Goal: Task Accomplishment & Management: Complete application form

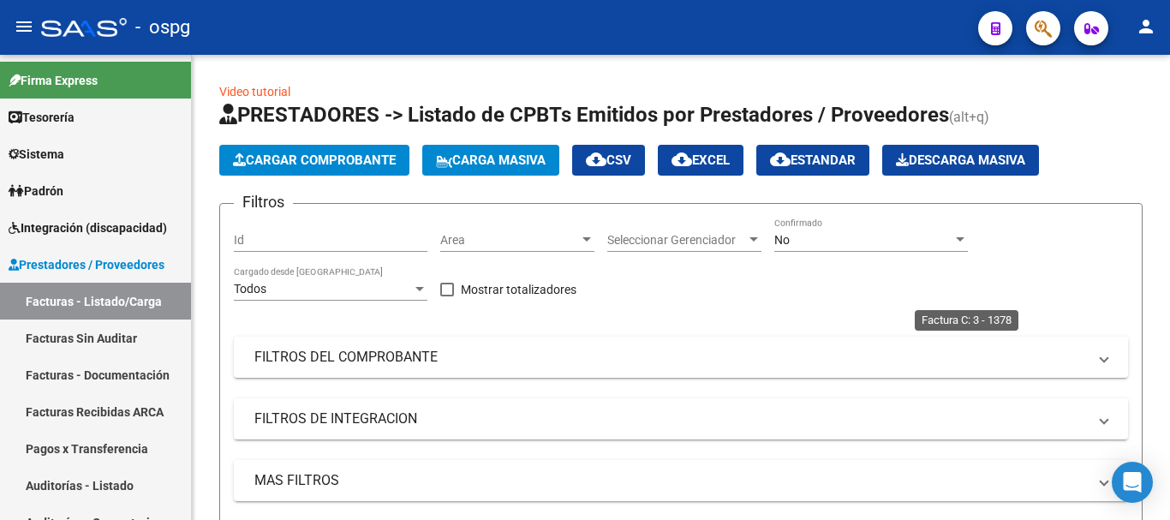
scroll to position [1, 0]
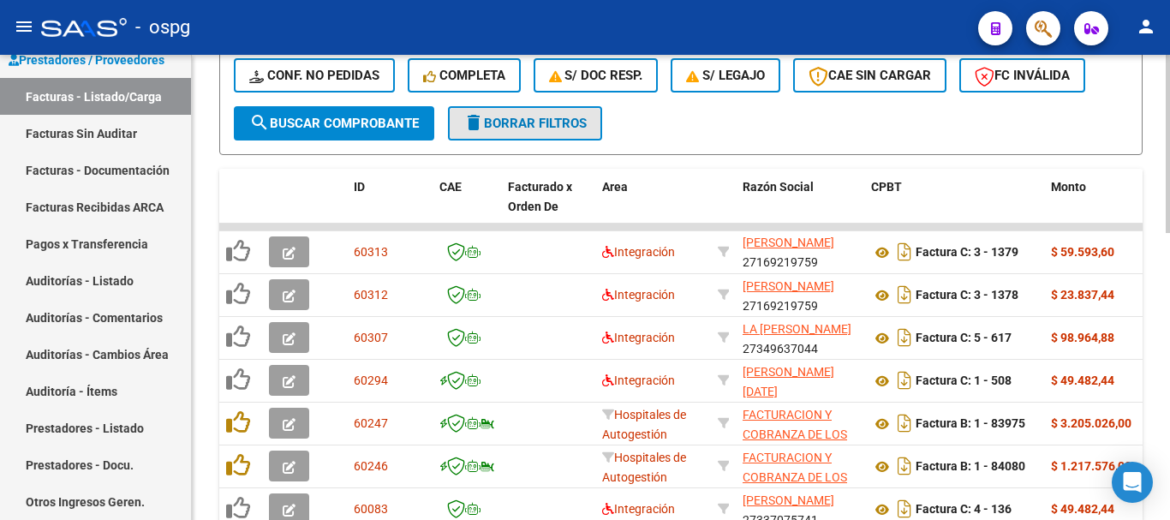
click at [542, 125] on span "delete Borrar Filtros" at bounding box center [525, 123] width 123 height 15
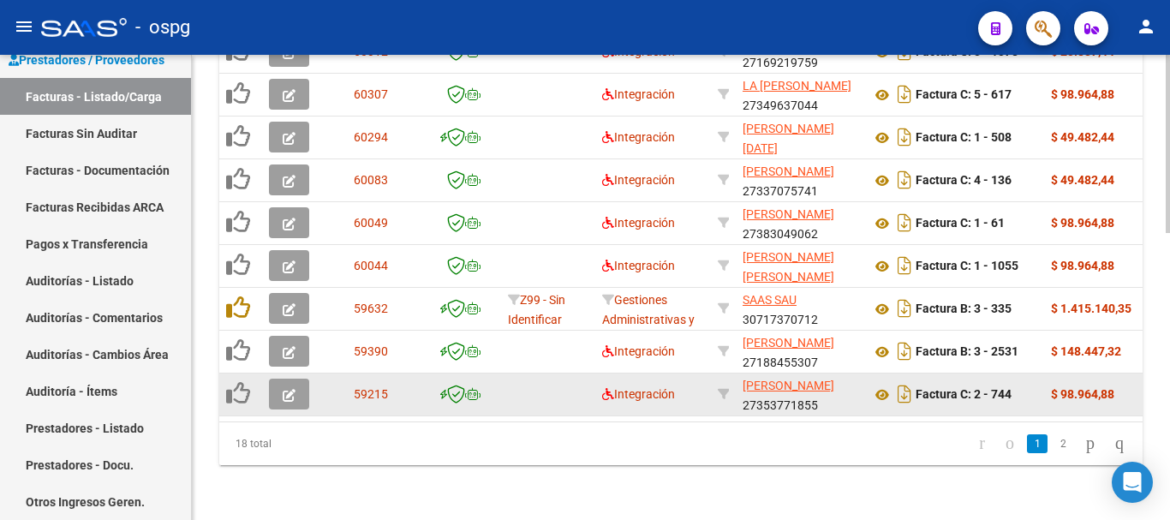
scroll to position [751, 0]
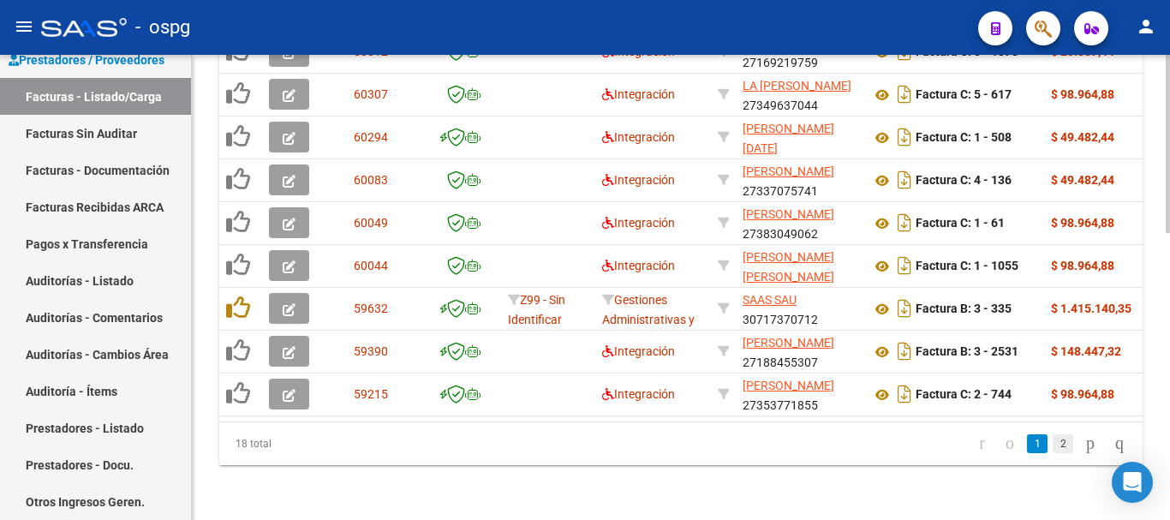
click at [1053, 448] on link "2" at bounding box center [1063, 443] width 21 height 19
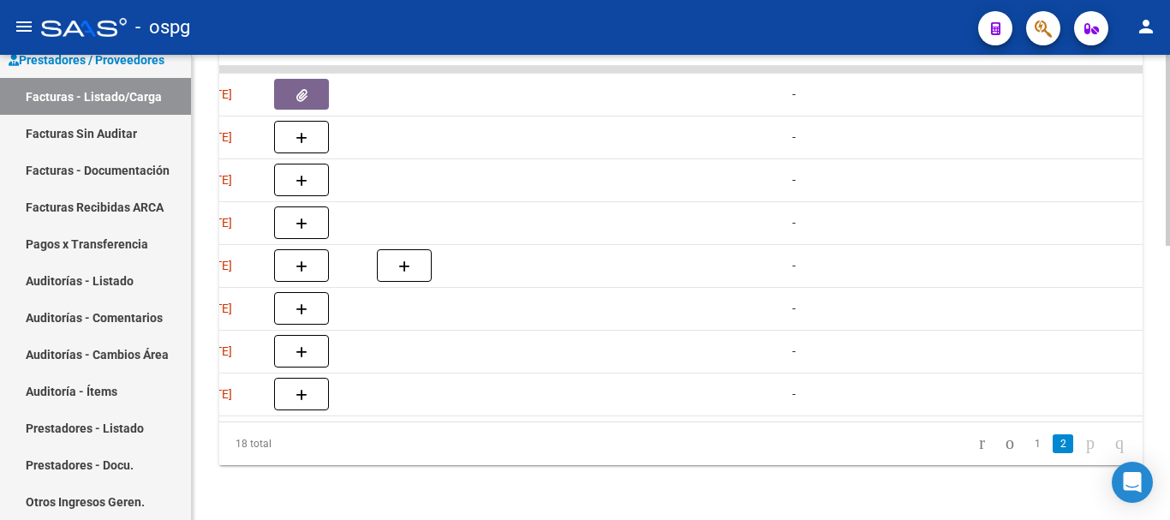
scroll to position [0, 0]
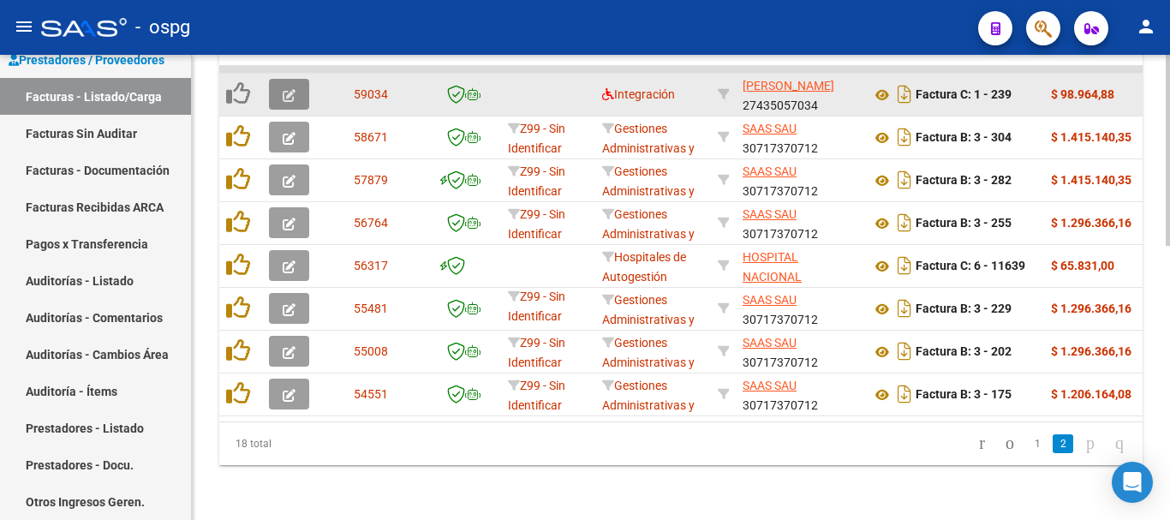
click at [291, 89] on icon "button" at bounding box center [289, 95] width 13 height 13
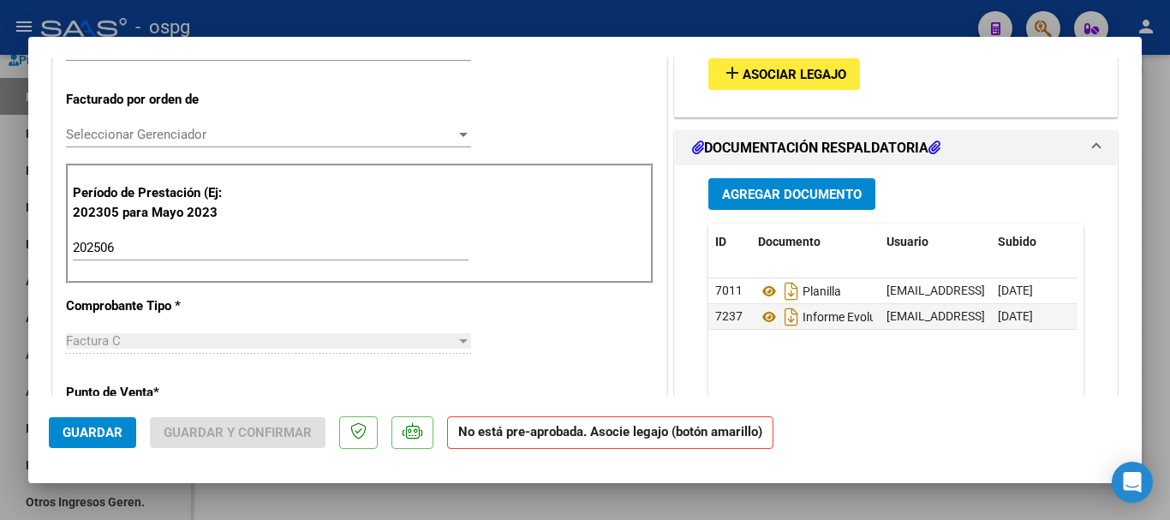
scroll to position [514, 0]
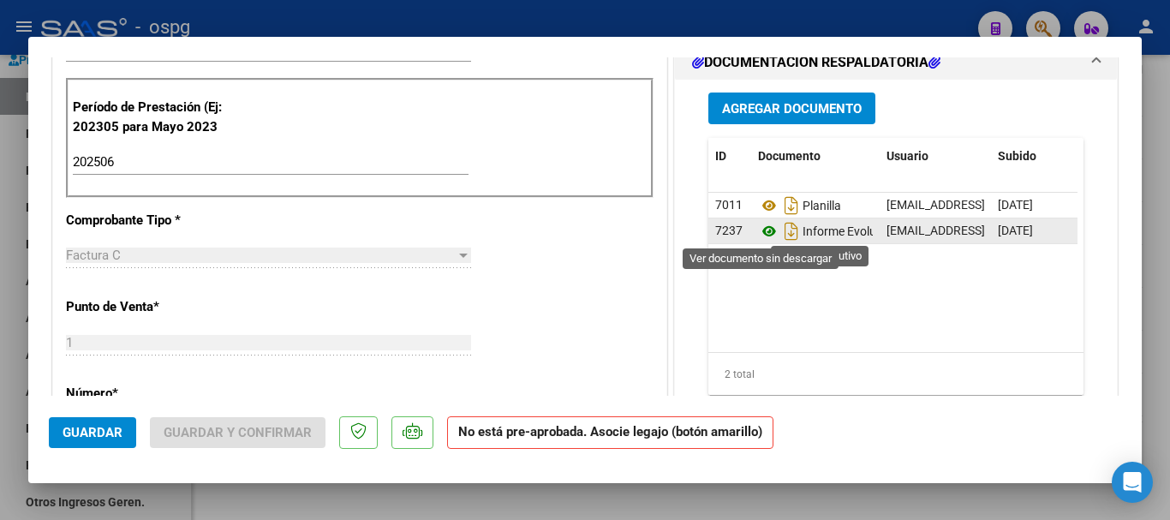
click at [759, 233] on icon at bounding box center [769, 231] width 22 height 21
click at [1156, 401] on div at bounding box center [585, 260] width 1170 height 520
type input "$ 0,00"
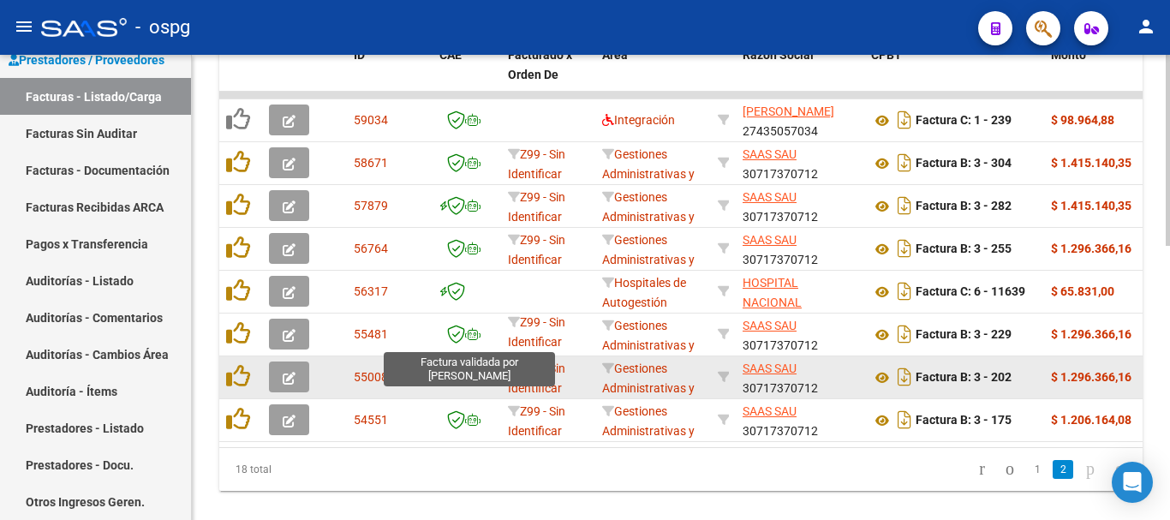
scroll to position [666, 0]
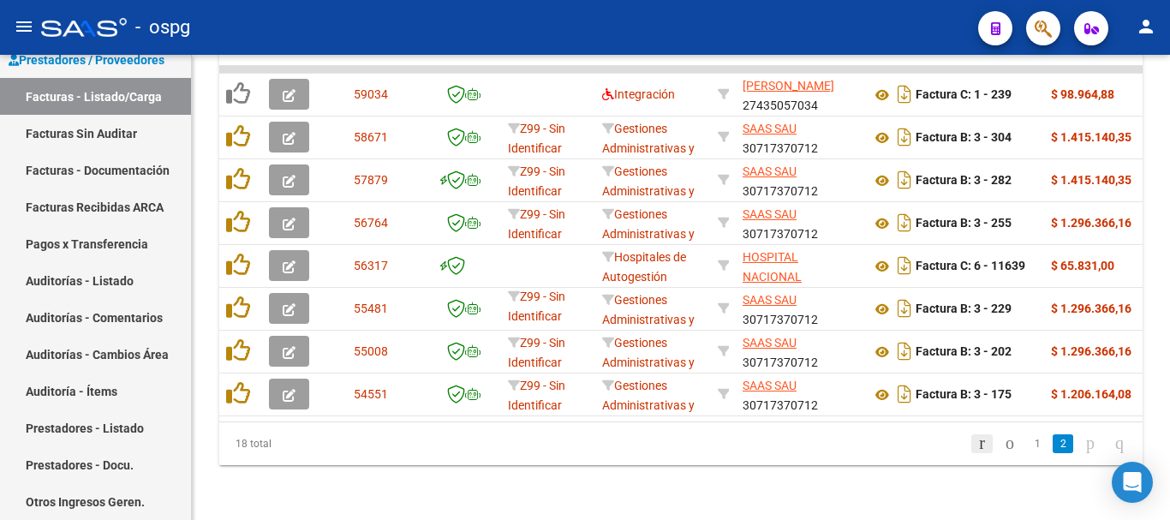
click at [977, 445] on icon "go to first page" at bounding box center [982, 443] width 11 height 21
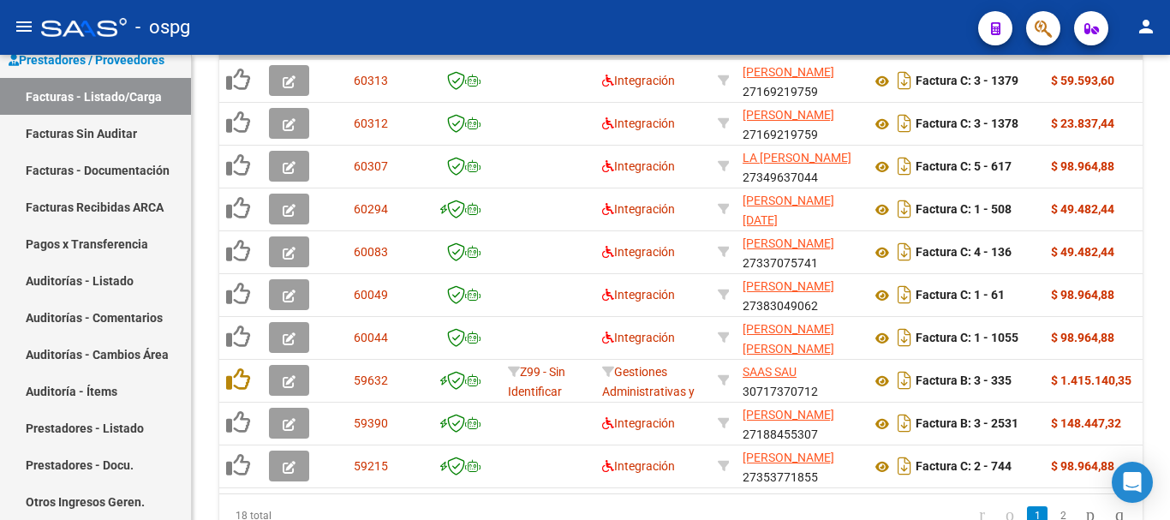
scroll to position [580, 0]
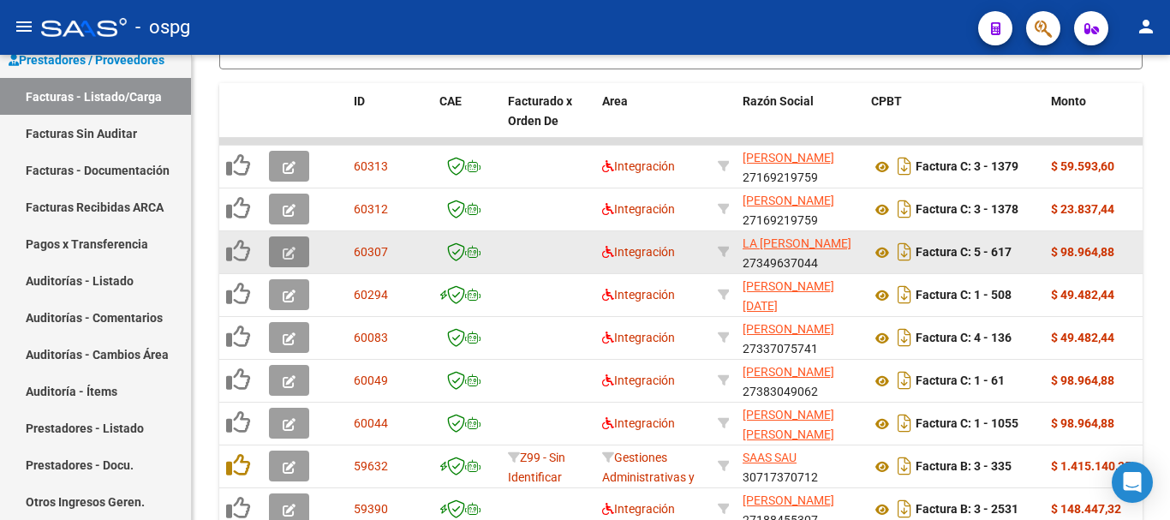
click at [287, 254] on icon "button" at bounding box center [289, 253] width 13 height 13
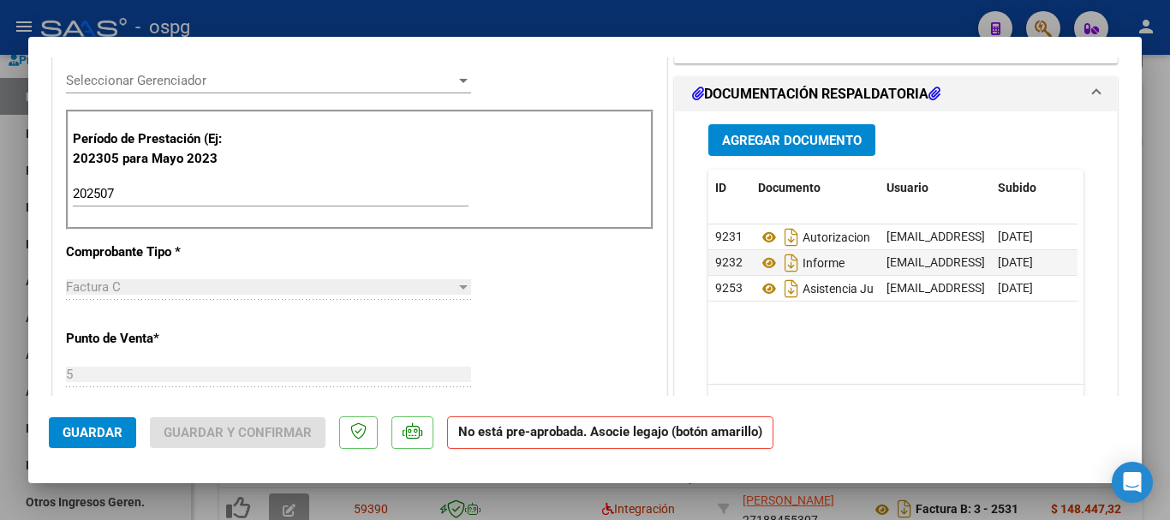
scroll to position [514, 0]
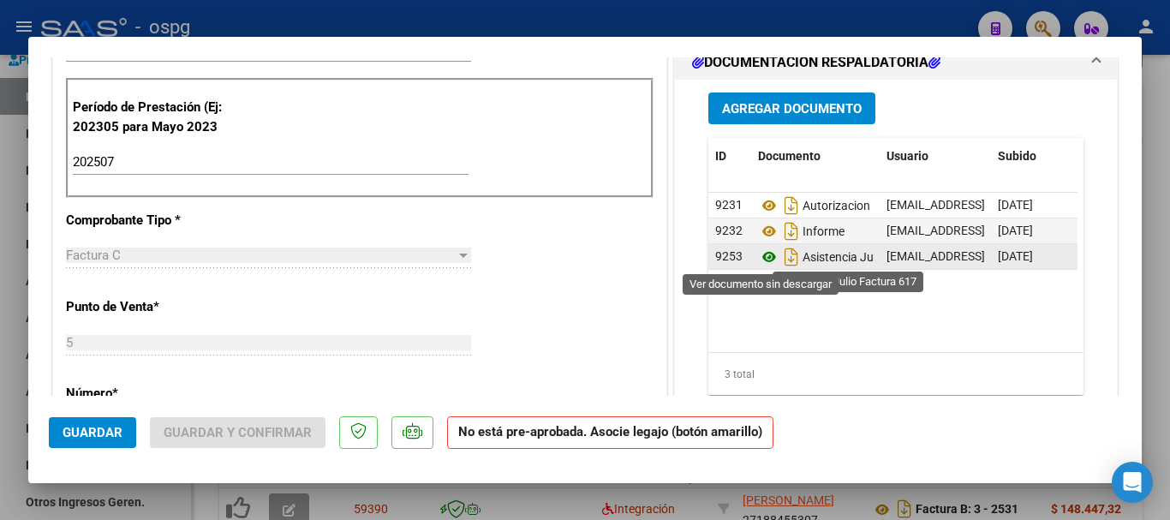
click at [761, 260] on icon at bounding box center [769, 257] width 22 height 21
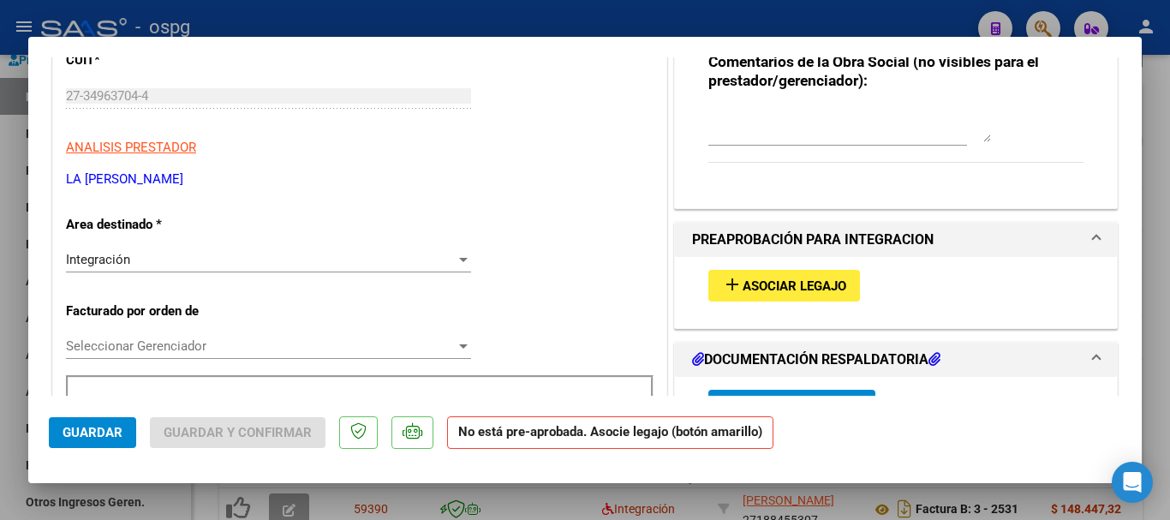
scroll to position [171, 0]
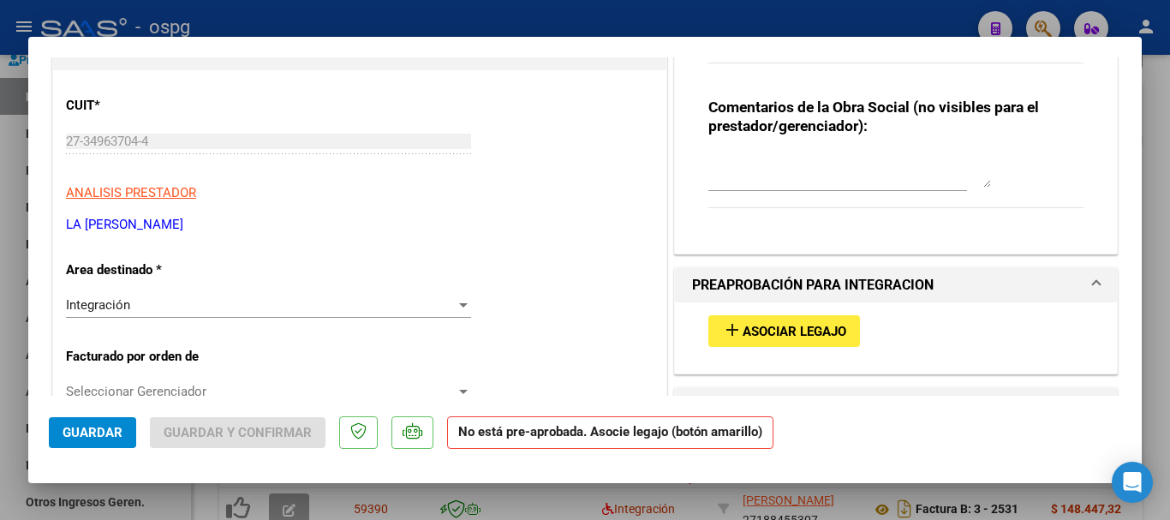
click at [793, 332] on span "Asociar Legajo" at bounding box center [795, 331] width 104 height 15
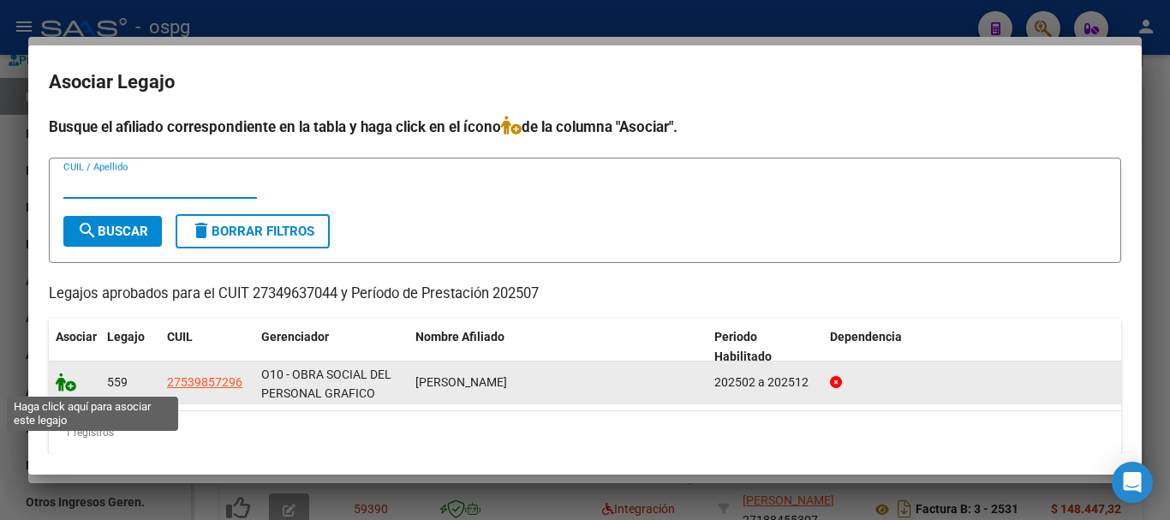
click at [71, 388] on icon at bounding box center [66, 382] width 21 height 19
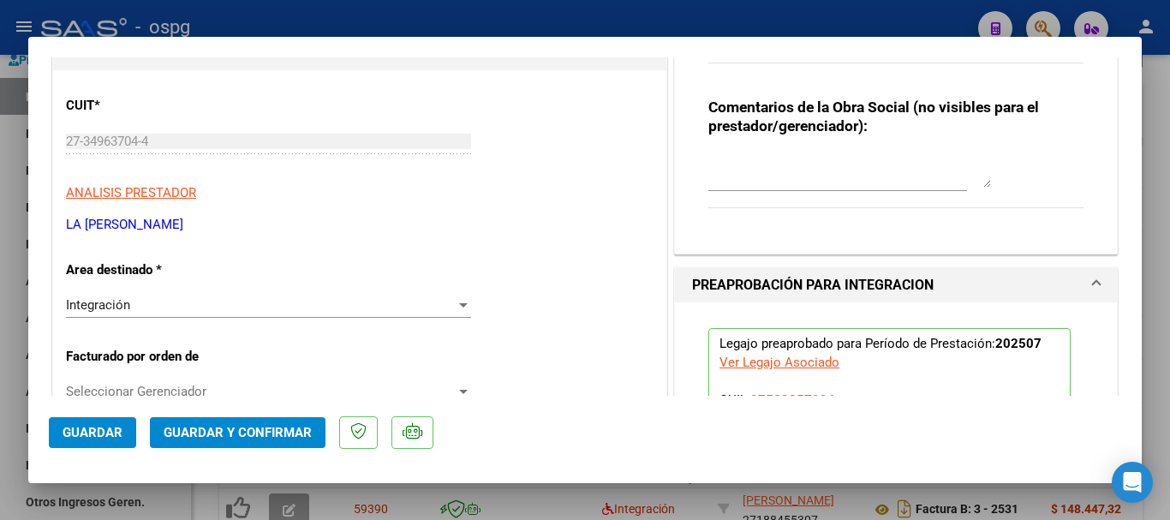
click at [119, 440] on span "Guardar" at bounding box center [93, 432] width 60 height 15
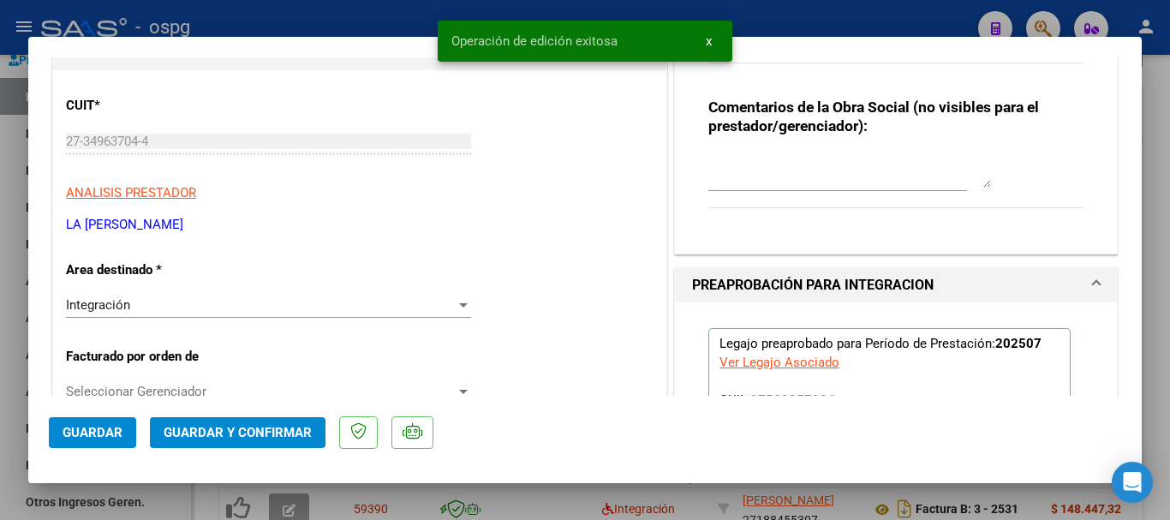
click at [1153, 365] on div at bounding box center [585, 260] width 1170 height 520
type input "$ 0,00"
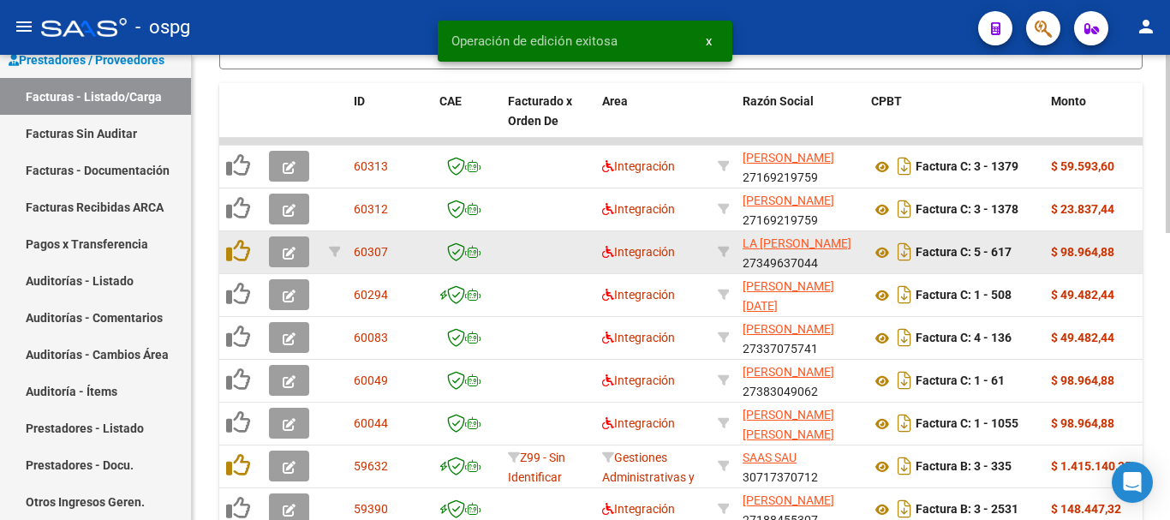
click at [284, 254] on icon "button" at bounding box center [289, 253] width 13 height 13
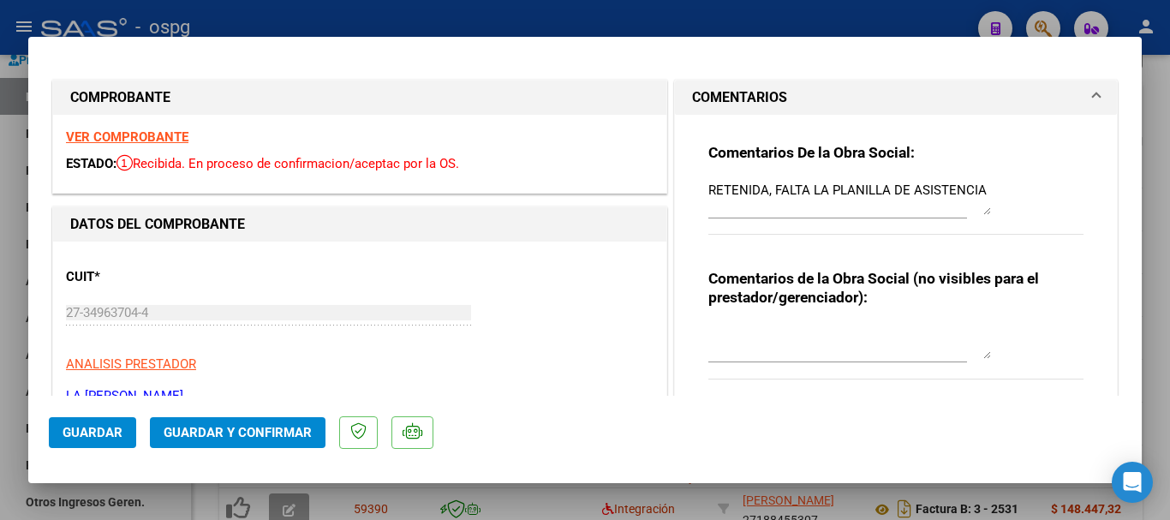
click at [978, 187] on textarea "RETENIDA, FALTA LA PLANILLA DE ASISTENCIA" at bounding box center [850, 198] width 283 height 34
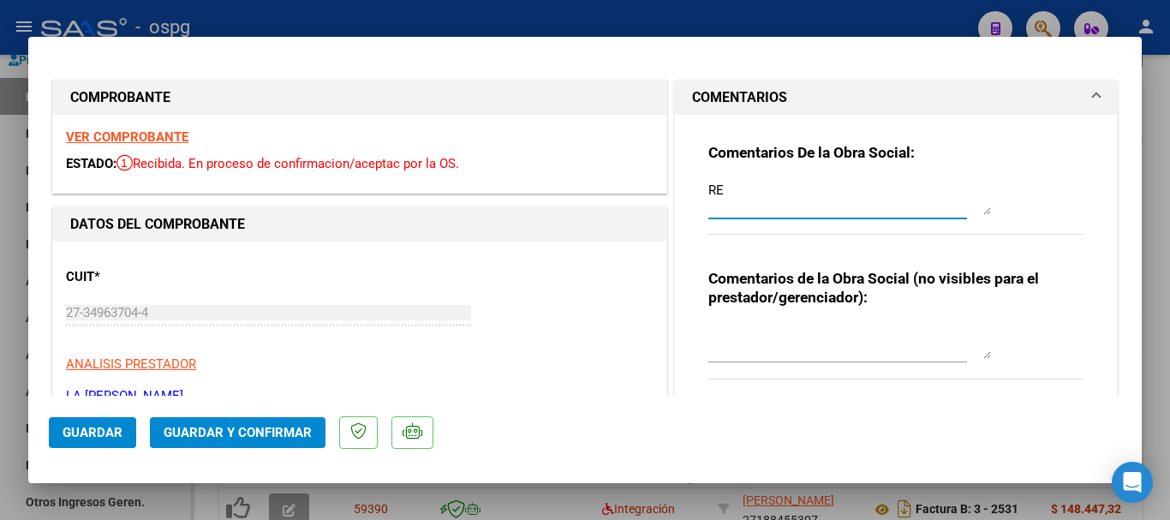
type textarea "R"
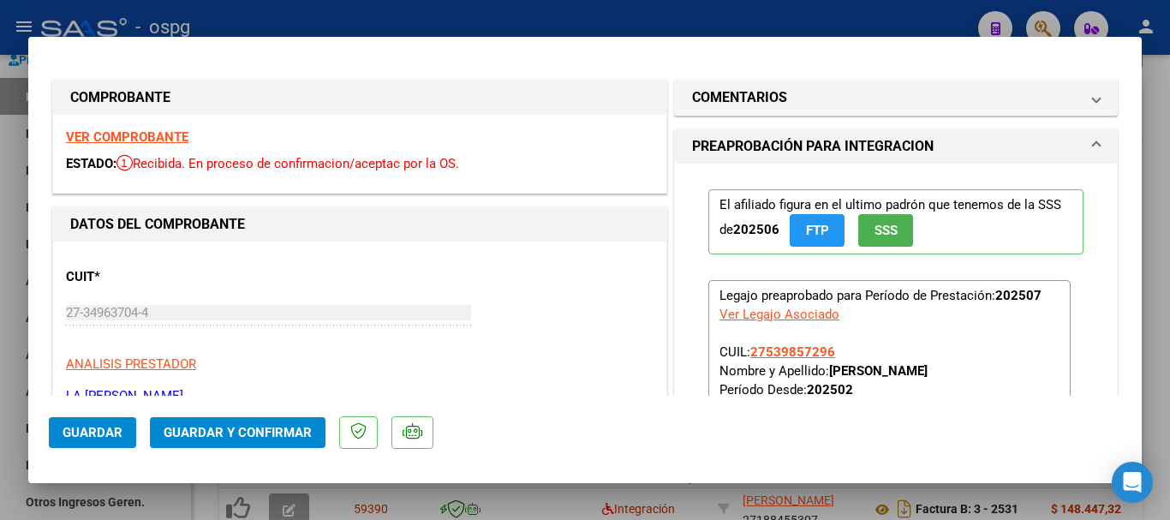
click at [120, 433] on span "Guardar" at bounding box center [93, 432] width 60 height 15
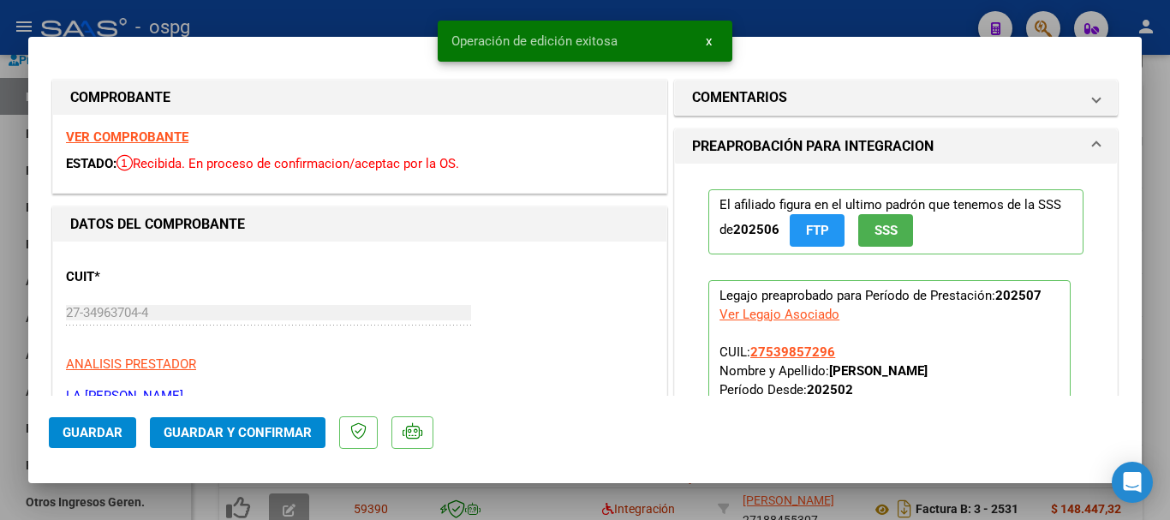
click at [1152, 240] on div at bounding box center [585, 260] width 1170 height 520
type input "$ 0,00"
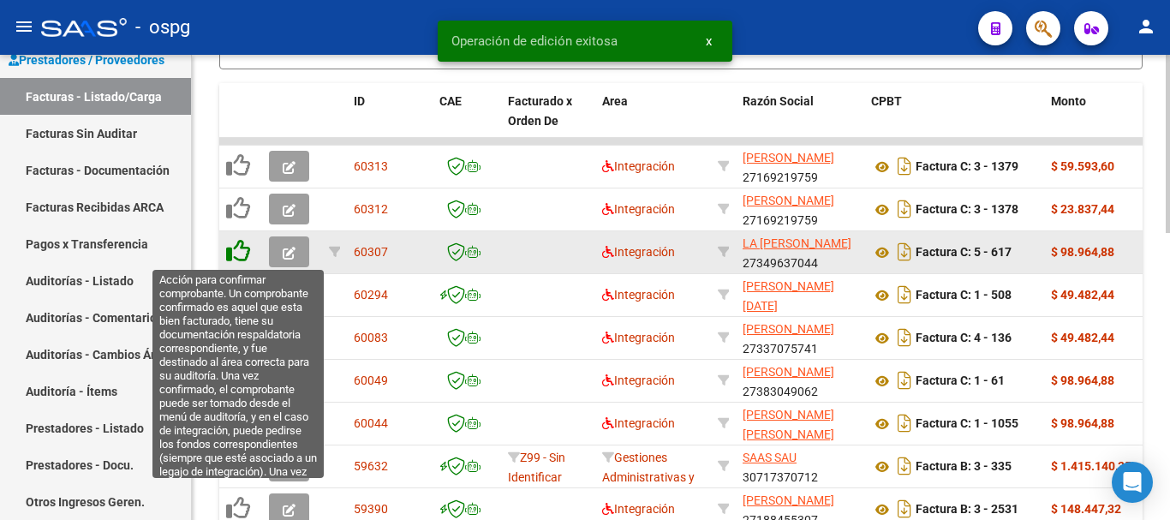
click at [246, 253] on icon at bounding box center [238, 251] width 24 height 24
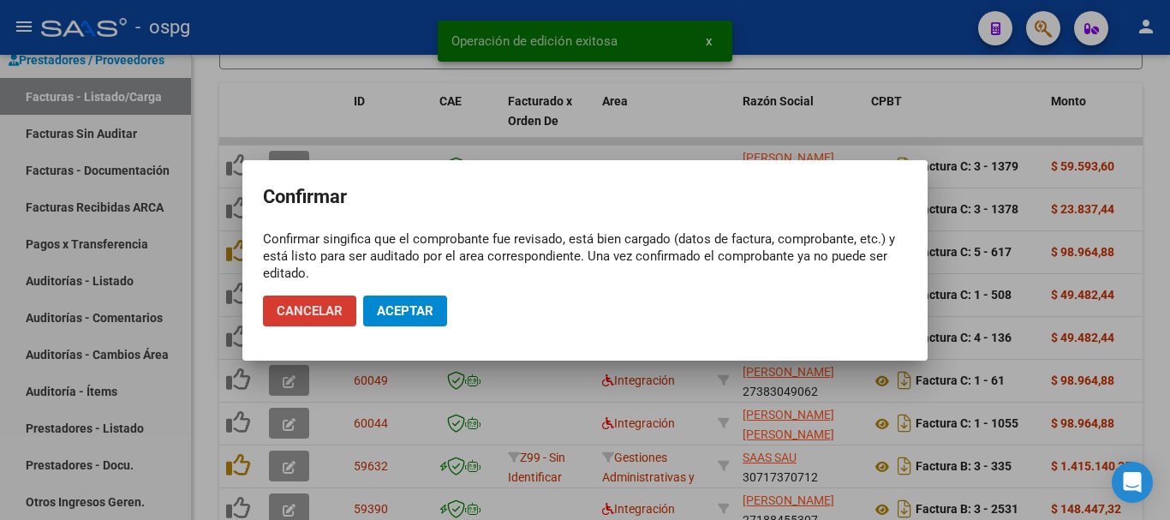
click at [432, 313] on span "Aceptar" at bounding box center [405, 310] width 57 height 15
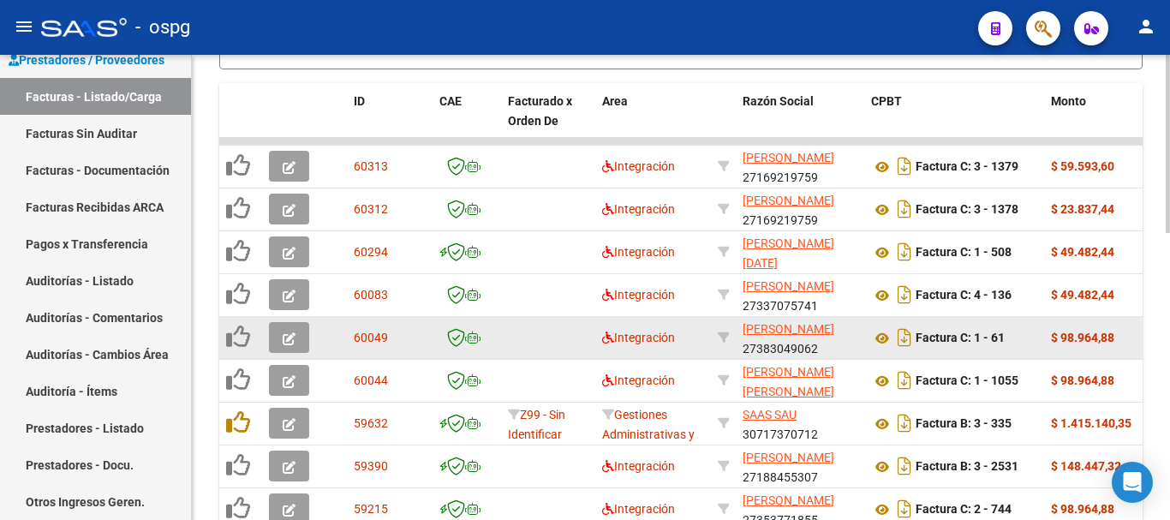
click at [288, 338] on icon "button" at bounding box center [289, 338] width 13 height 13
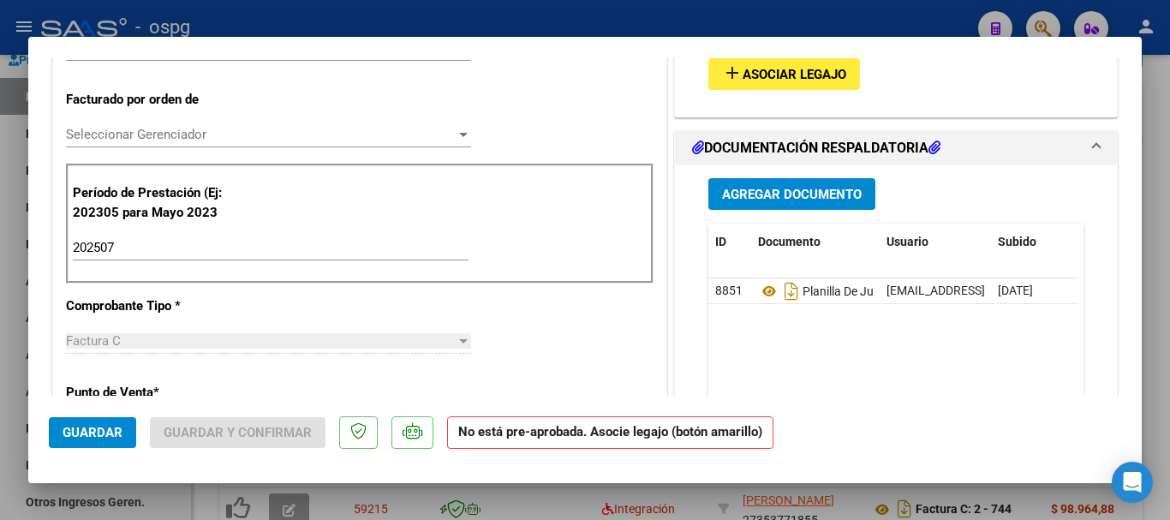
scroll to position [343, 0]
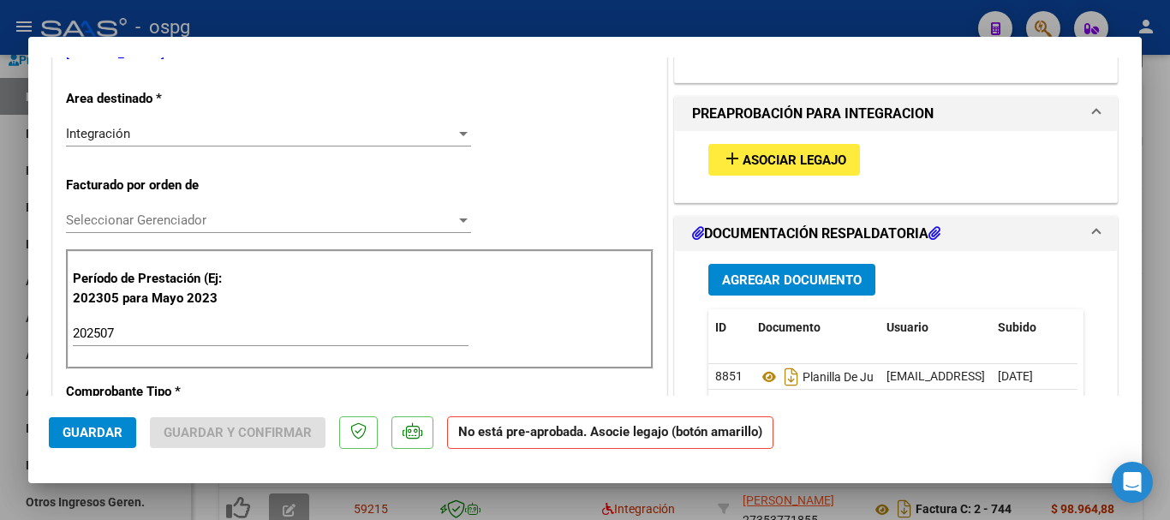
click at [1151, 337] on div at bounding box center [585, 260] width 1170 height 520
type input "$ 0,00"
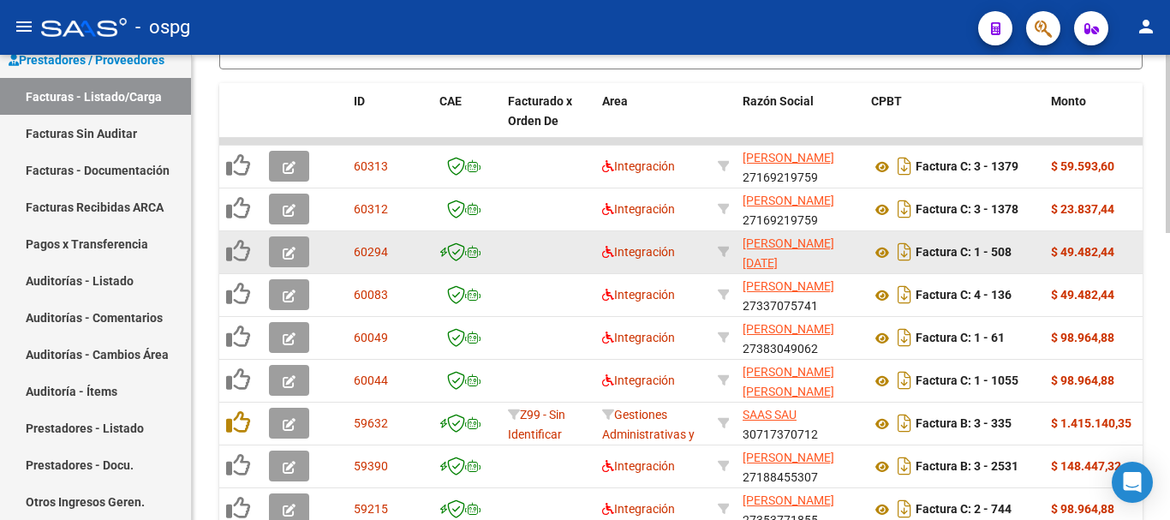
click at [292, 255] on icon "button" at bounding box center [289, 253] width 13 height 13
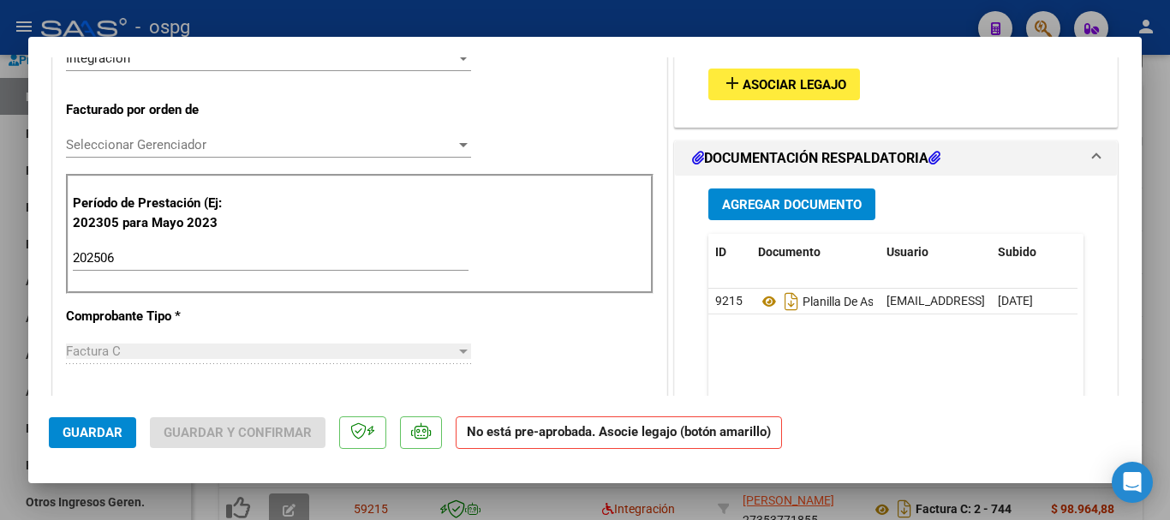
scroll to position [428, 0]
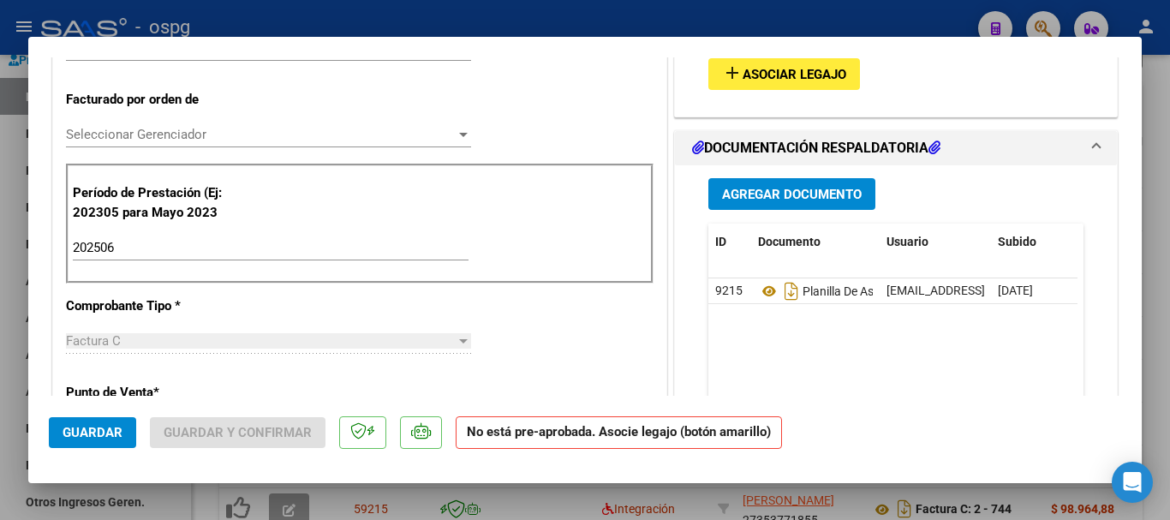
click at [1164, 323] on div at bounding box center [585, 260] width 1170 height 520
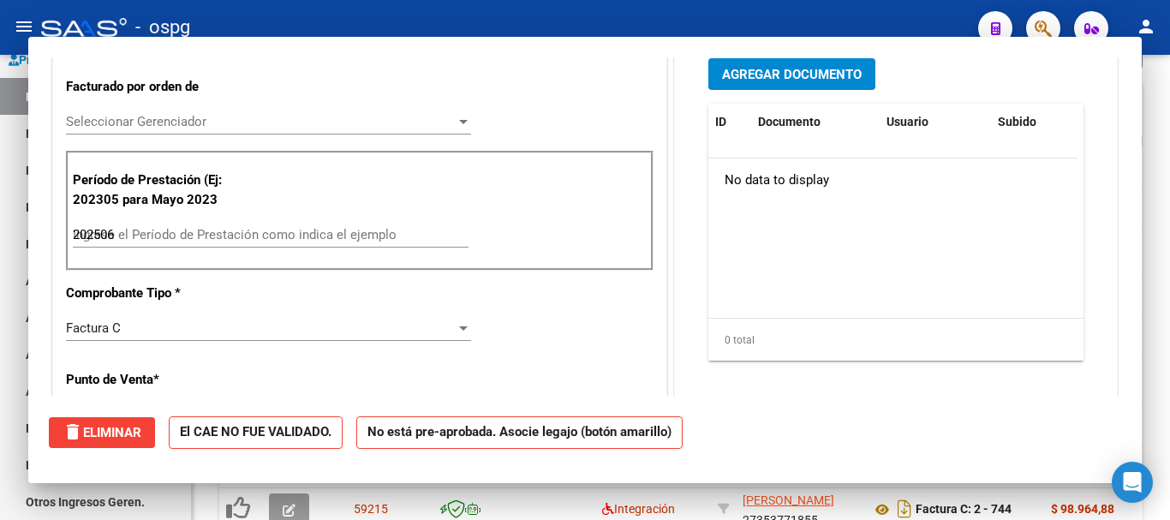
type input "$ 0,00"
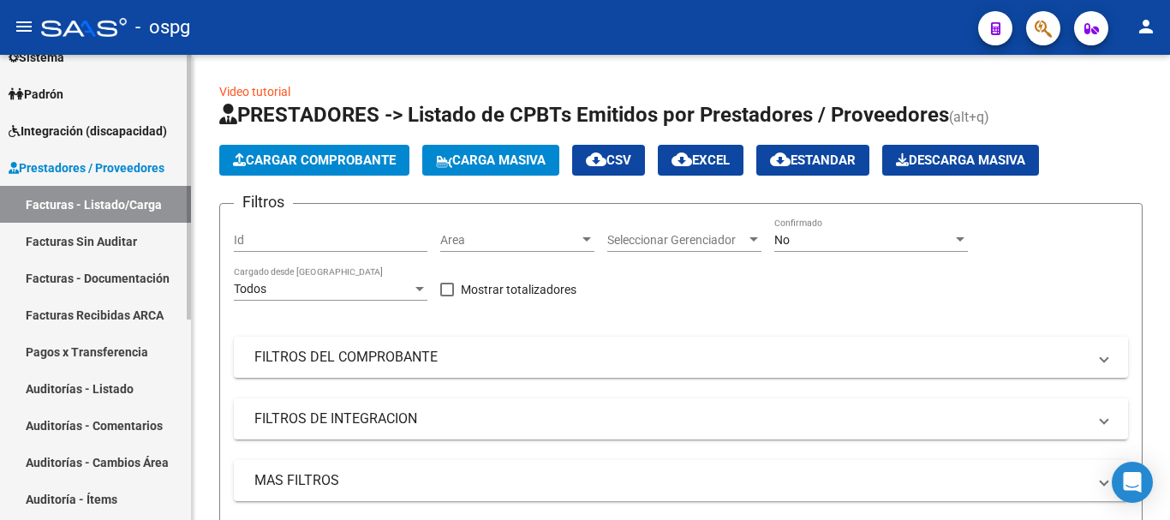
scroll to position [9, 0]
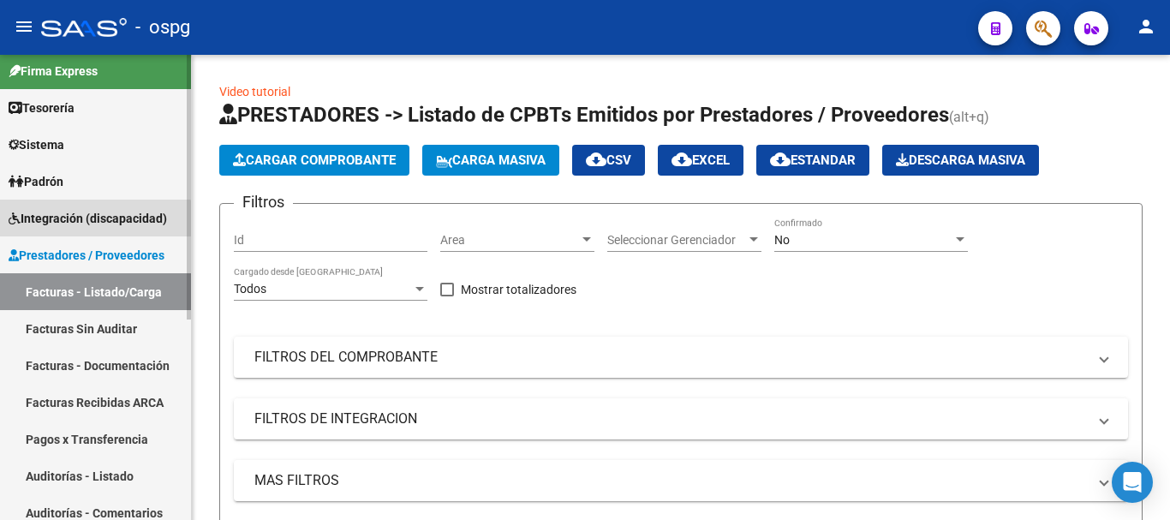
click at [93, 224] on span "Integración (discapacidad)" at bounding box center [88, 218] width 159 height 19
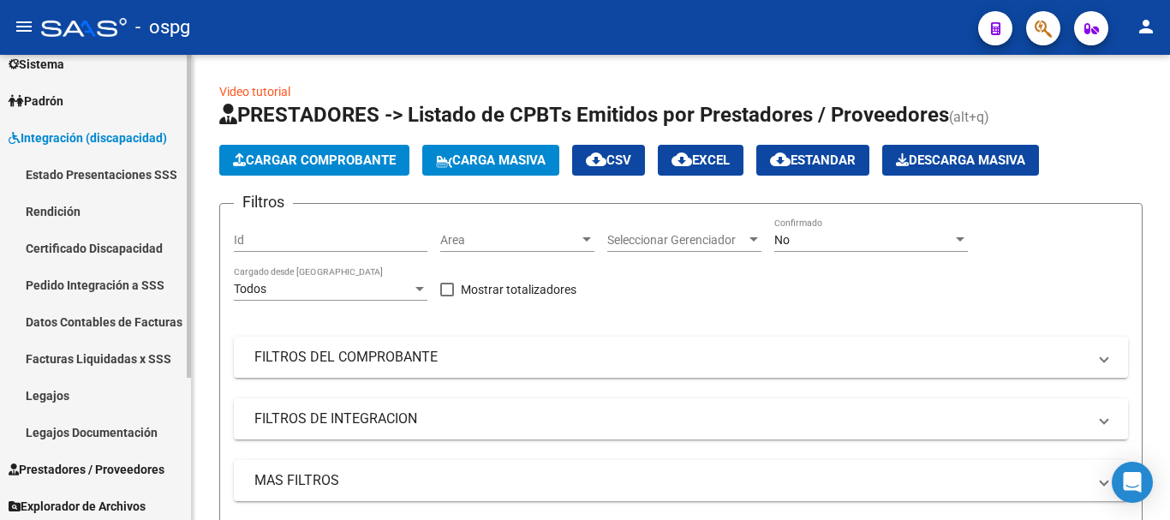
scroll to position [181, 0]
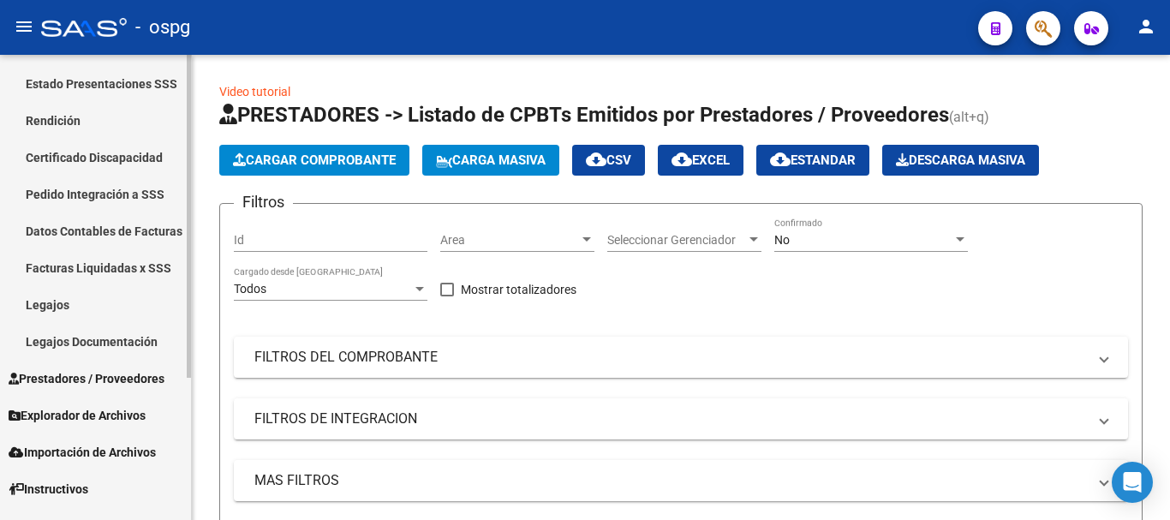
click at [96, 305] on link "Legajos" at bounding box center [95, 304] width 191 height 37
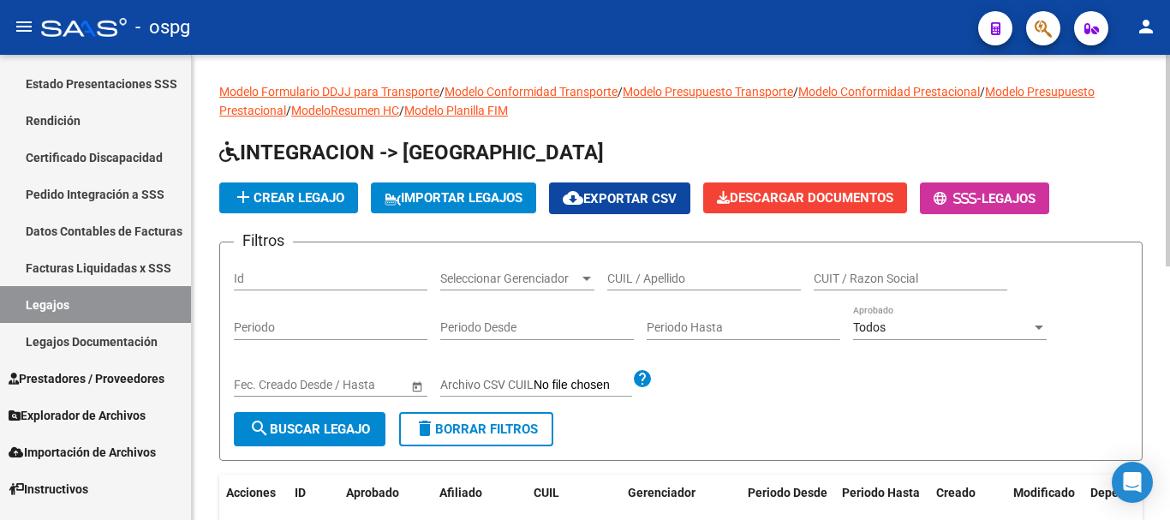
click at [714, 272] on input "CUIL / Apellido" at bounding box center [705, 279] width 194 height 15
type input "flores"
click at [323, 428] on span "search Buscar Legajo" at bounding box center [309, 429] width 121 height 15
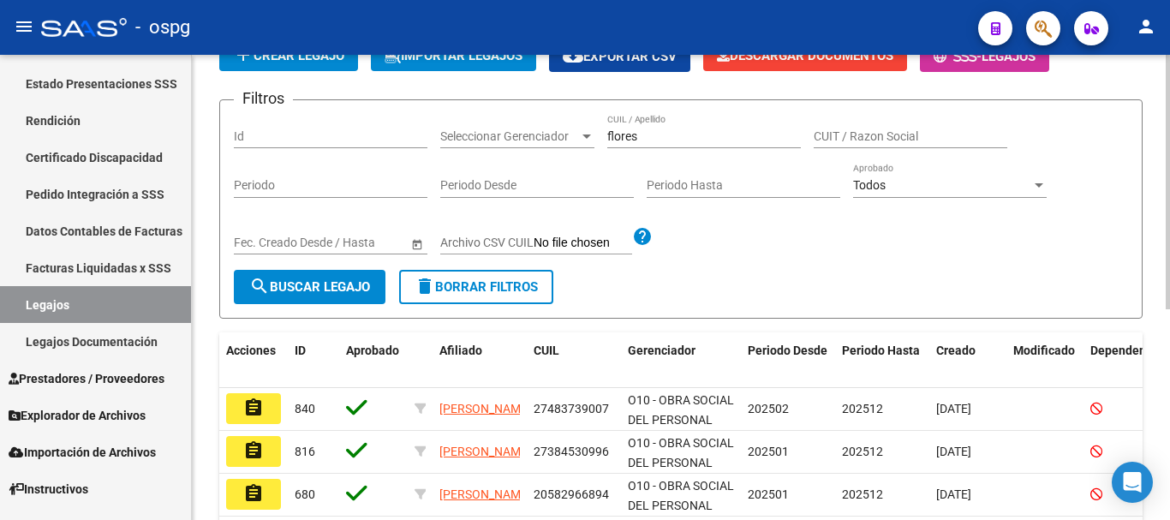
scroll to position [257, 0]
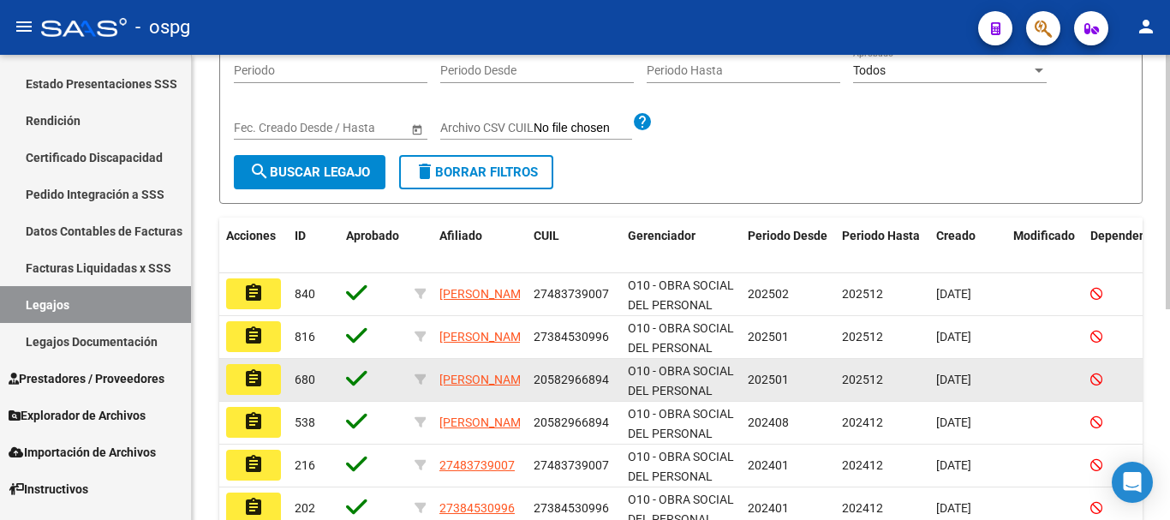
drag, startPoint x: 606, startPoint y: 377, endPoint x: 535, endPoint y: 392, distance: 72.6
click at [535, 392] on datatable-body-cell "20582966894" at bounding box center [574, 380] width 94 height 42
copy span "20582966894"
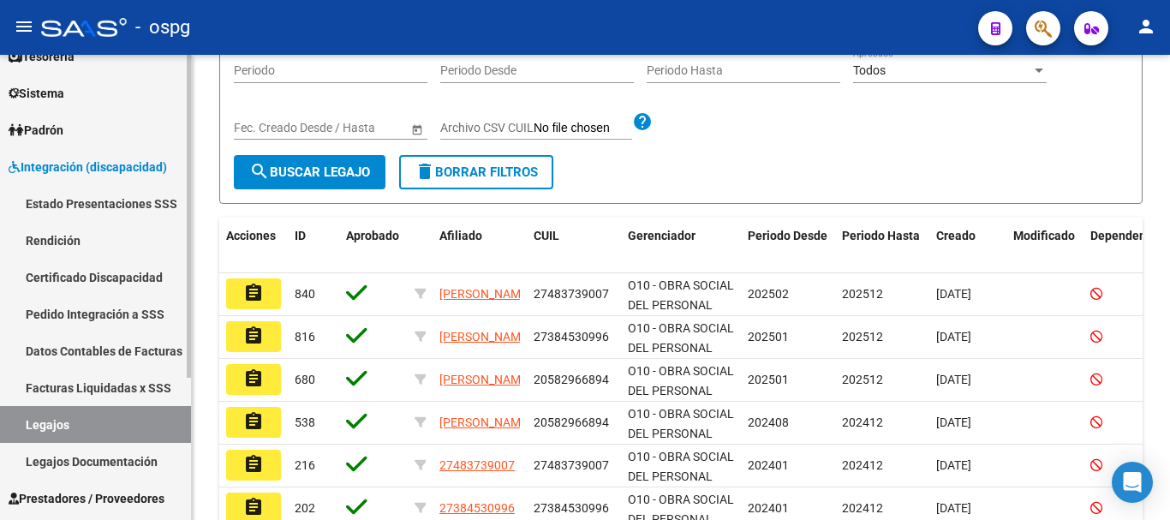
scroll to position [0, 0]
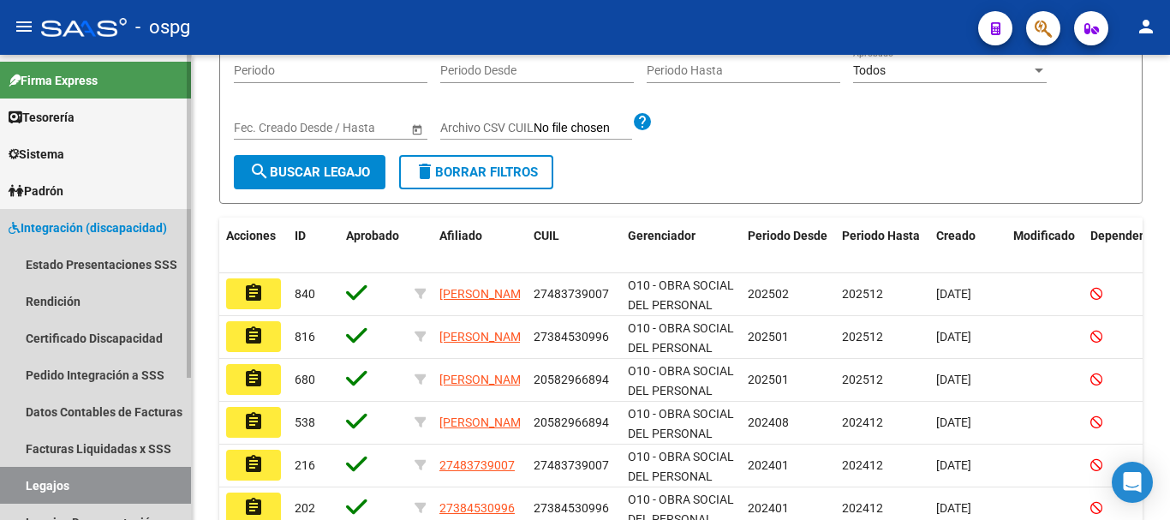
click at [84, 224] on span "Integración (discapacidad)" at bounding box center [88, 227] width 159 height 19
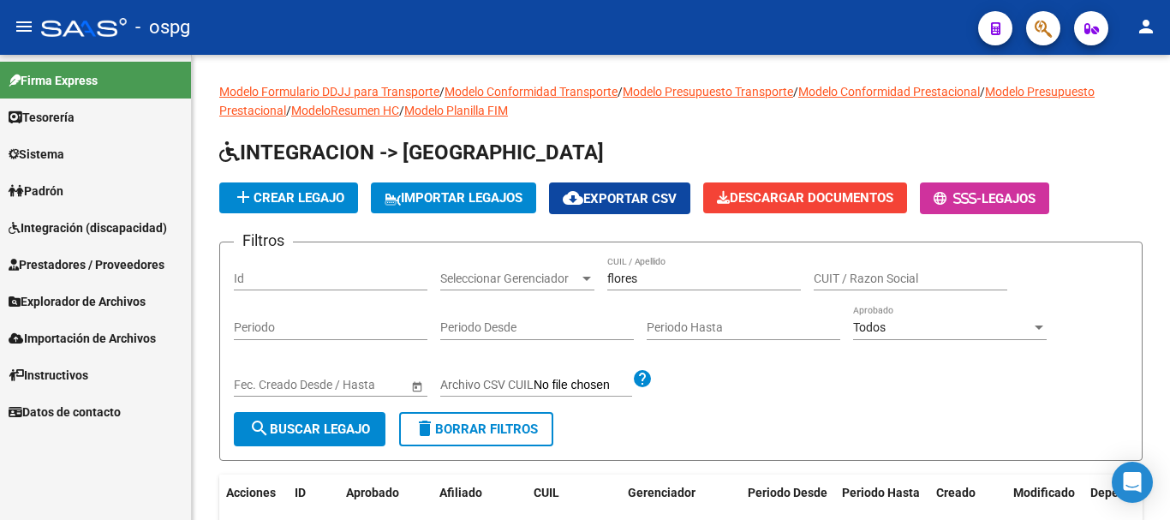
click at [123, 157] on link "Sistema" at bounding box center [95, 153] width 191 height 37
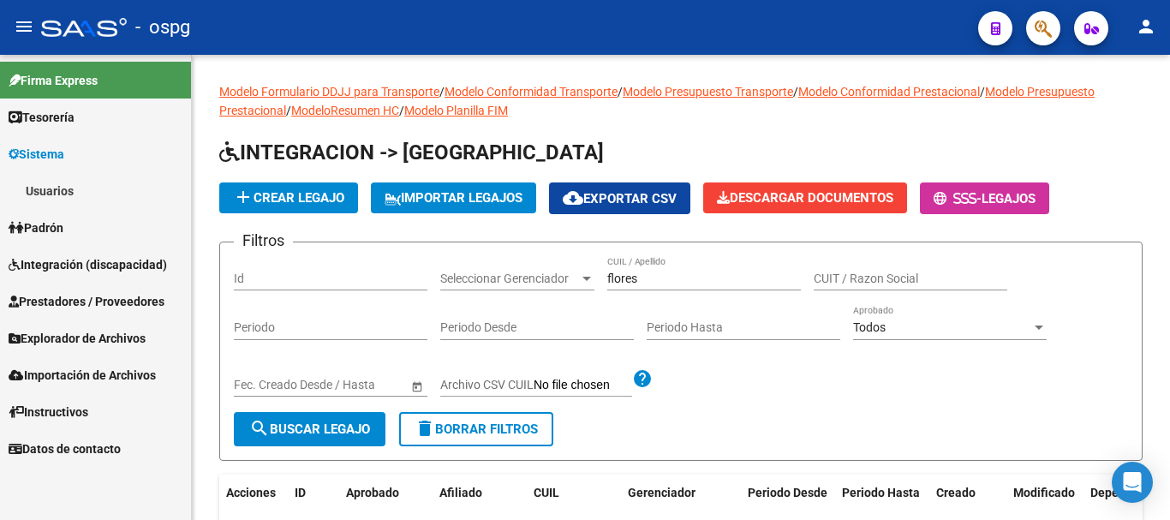
click at [105, 301] on span "Prestadores / Proveedores" at bounding box center [87, 301] width 156 height 19
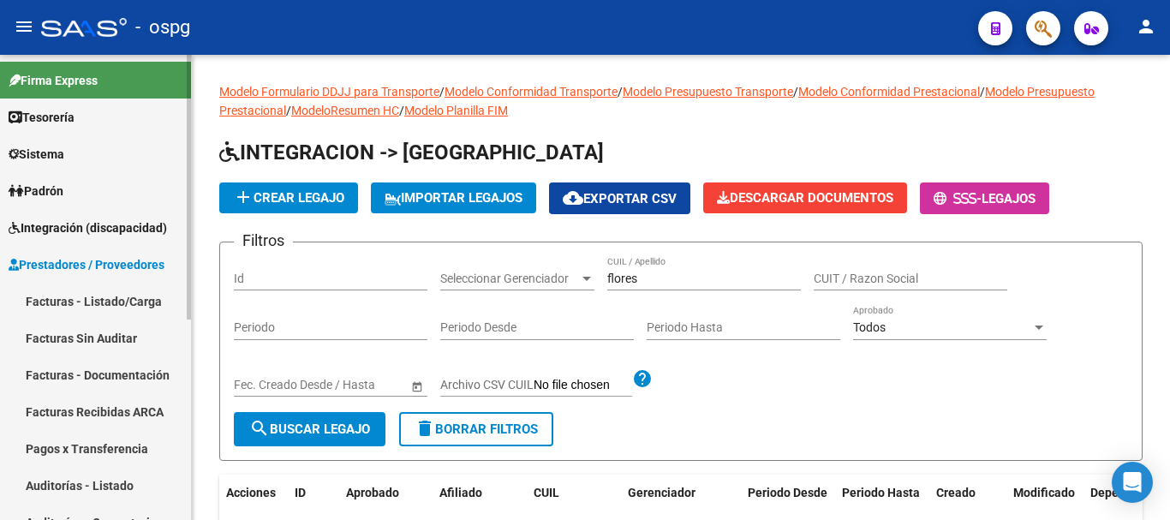
click at [102, 311] on link "Facturas - Listado/Carga" at bounding box center [95, 301] width 191 height 37
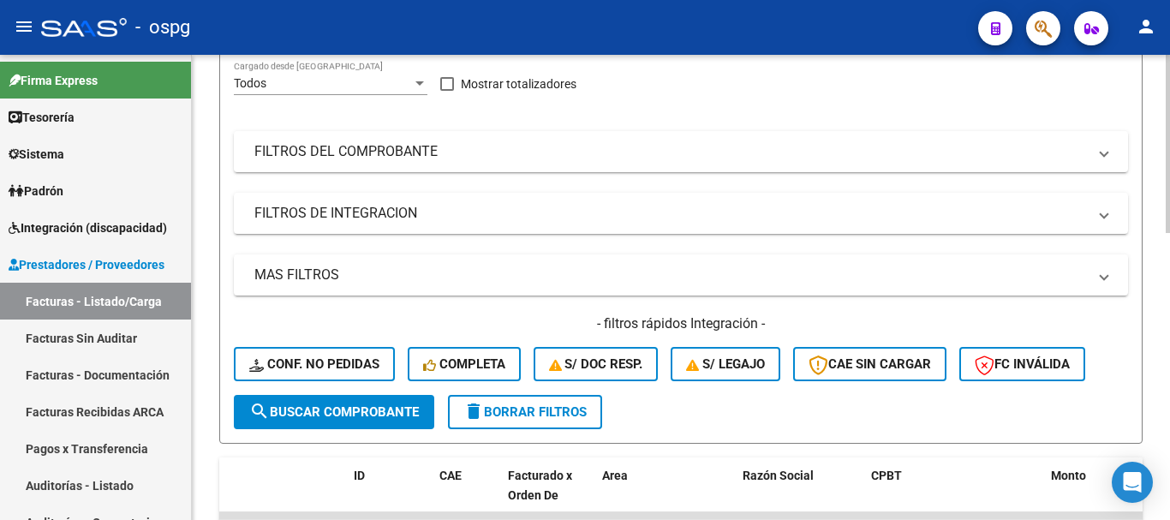
scroll to position [171, 0]
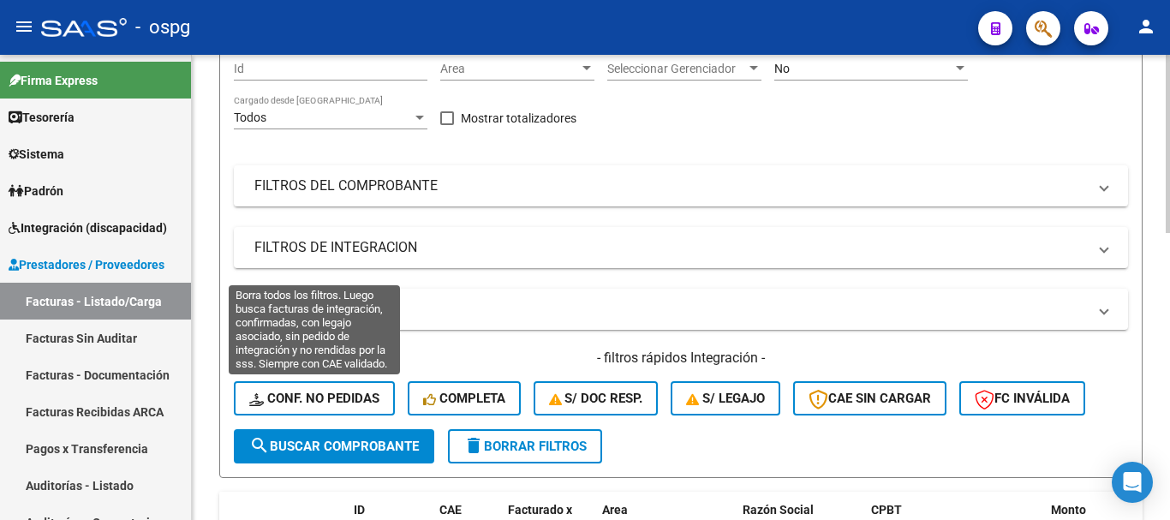
click at [333, 396] on span "Conf. no pedidas" at bounding box center [314, 398] width 130 height 15
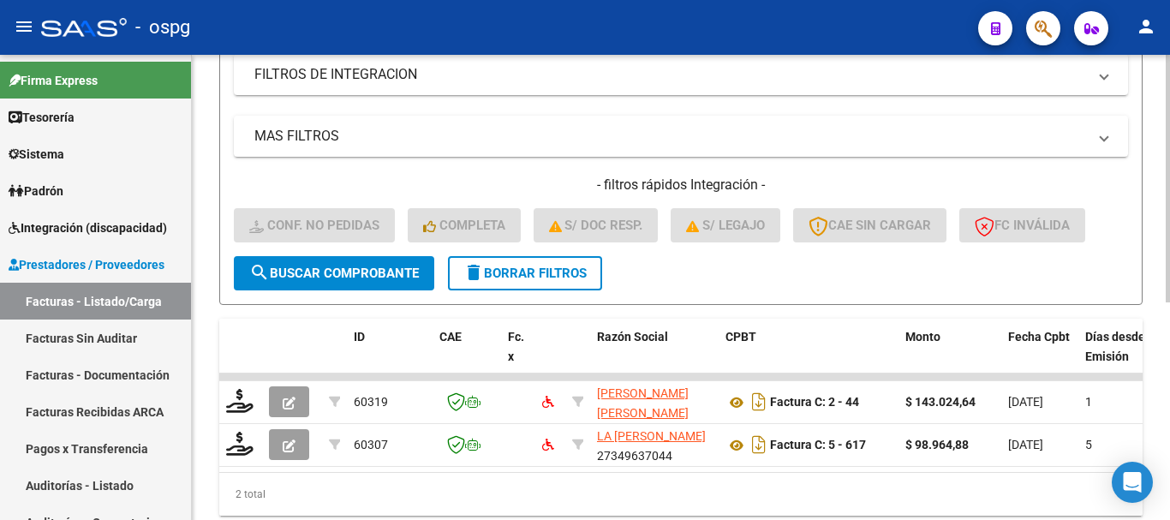
scroll to position [409, 0]
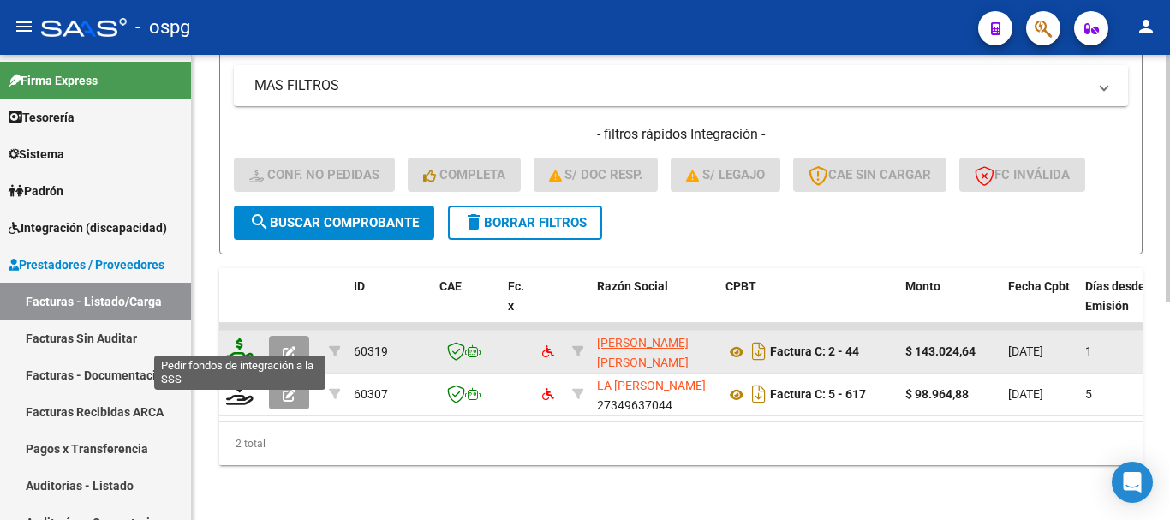
click at [242, 344] on icon at bounding box center [239, 350] width 27 height 24
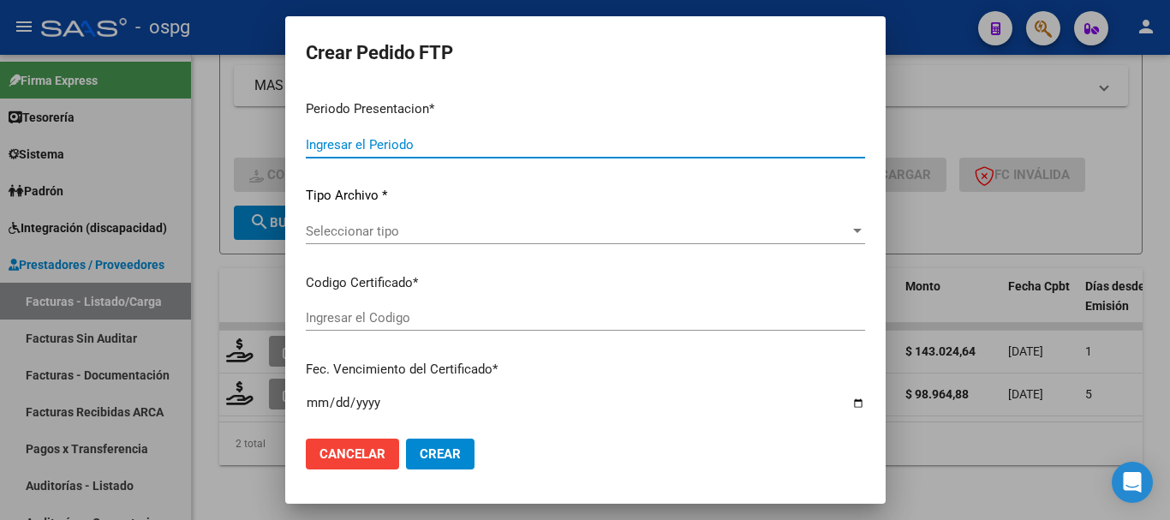
type input "202507"
type input "$ 143.024,64"
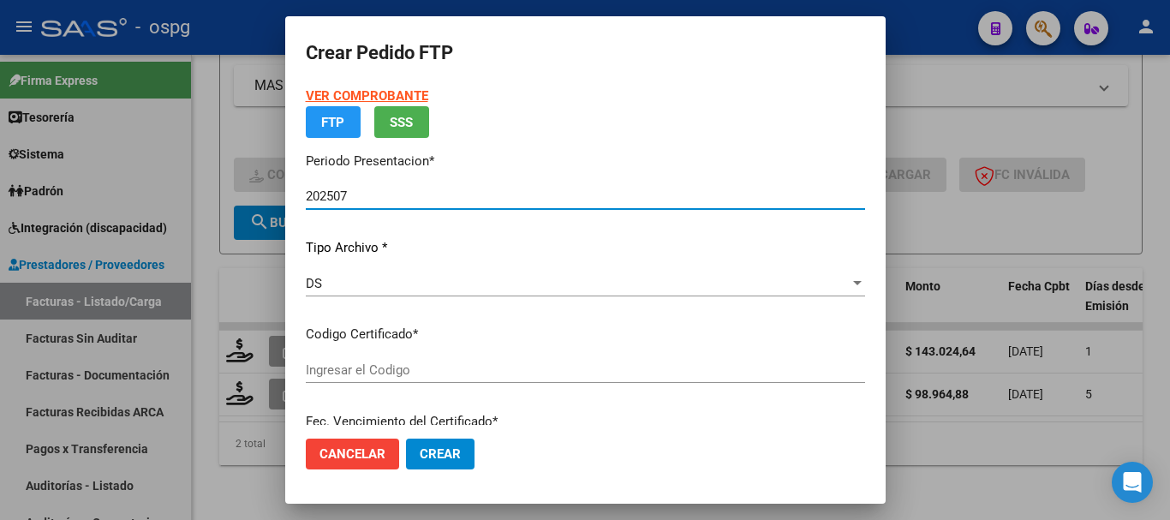
type input "2004833810"
type input "2026-03-01"
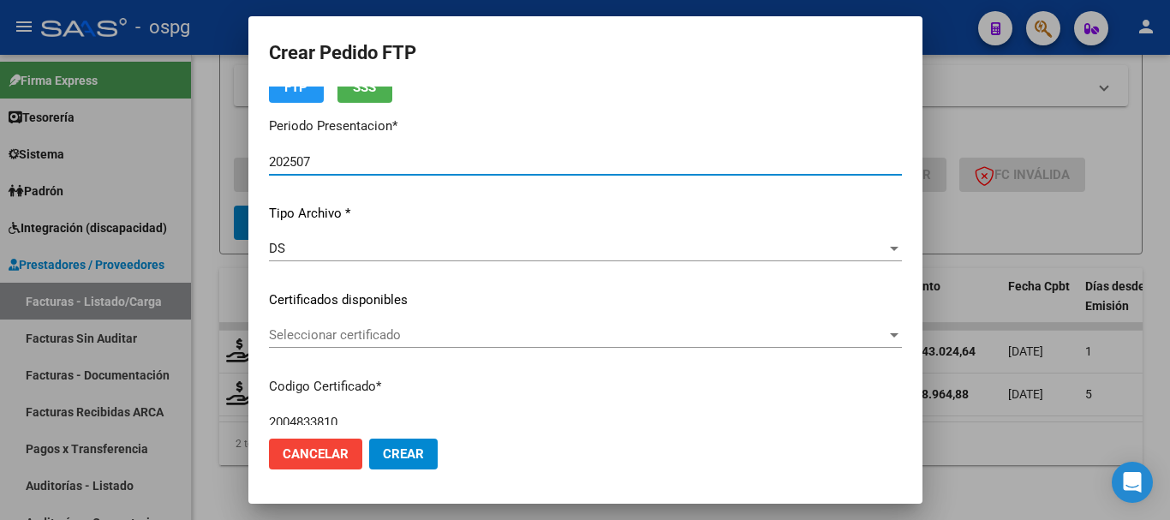
scroll to position [0, 0]
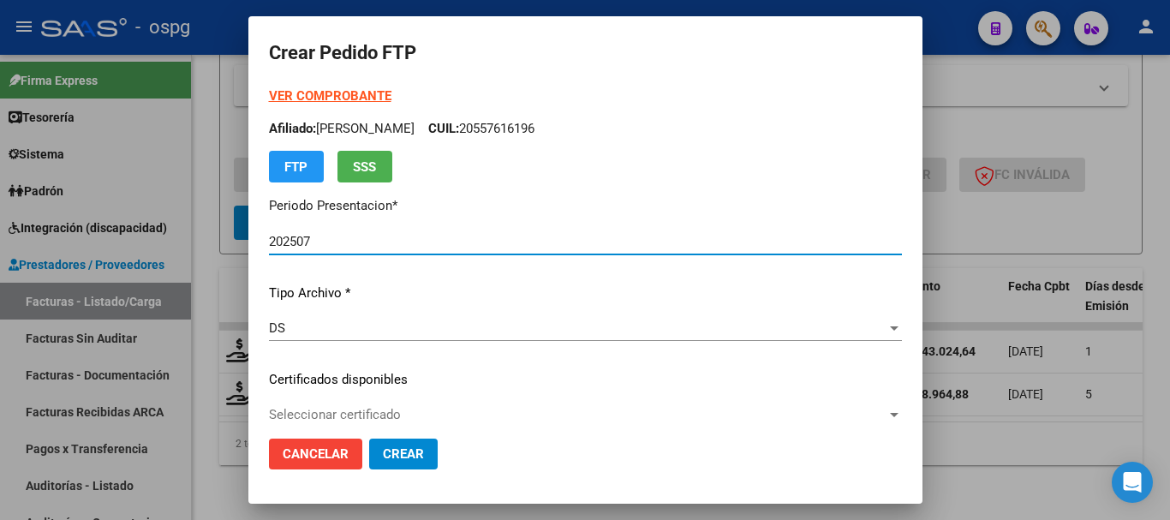
click at [314, 87] on div "VER COMPROBANTE ARCA Padrón Afiliado: OZORIO ERIK BENJAMIN CUIL: 20557616196 FT…" at bounding box center [585, 135] width 633 height 96
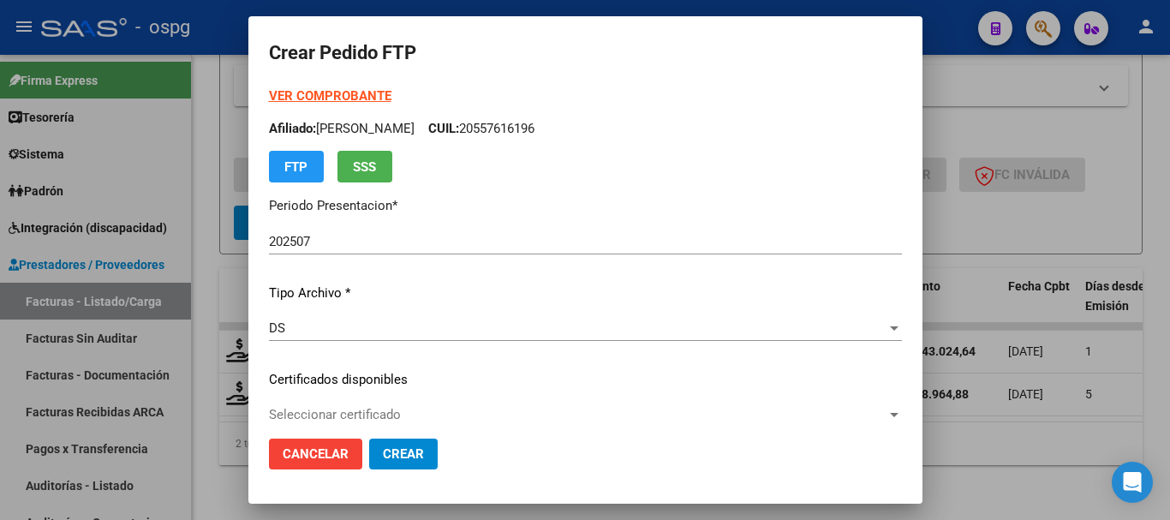
click at [314, 92] on strong "VER COMPROBANTE" at bounding box center [330, 95] width 123 height 15
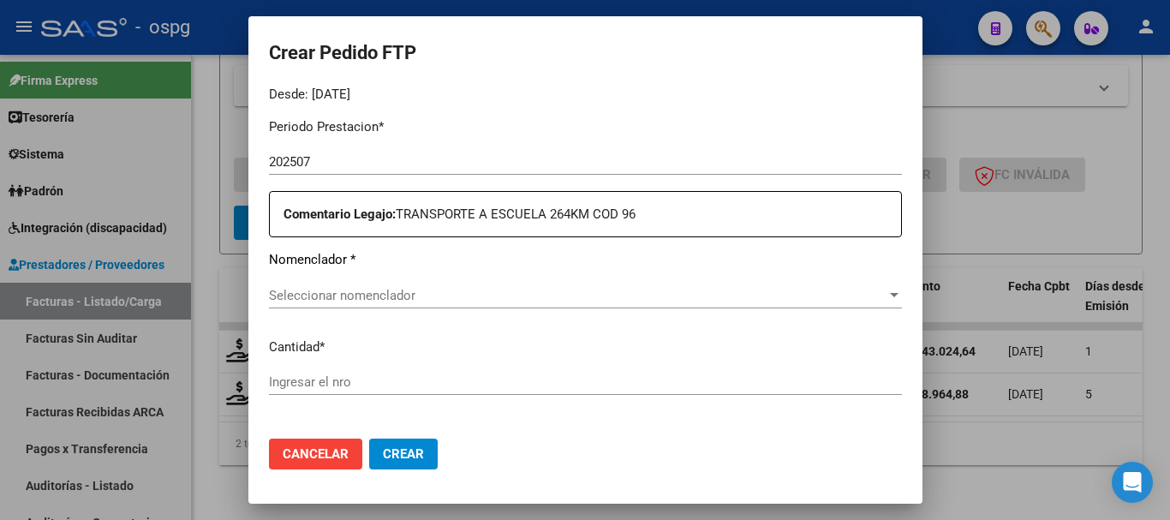
scroll to position [600, 0]
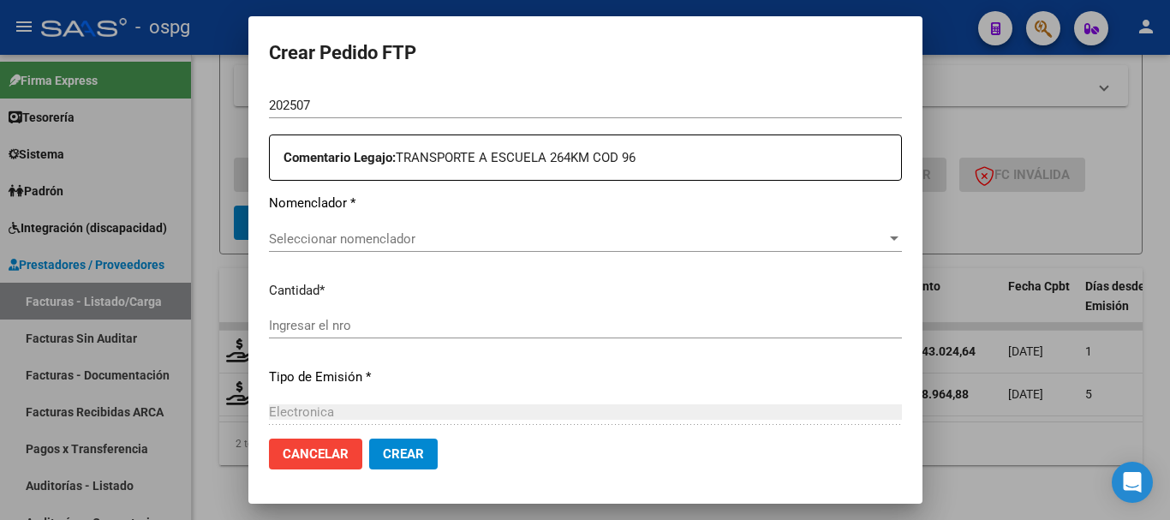
click at [450, 248] on div "Seleccionar nomenclador Seleccionar nomenclador" at bounding box center [585, 239] width 633 height 26
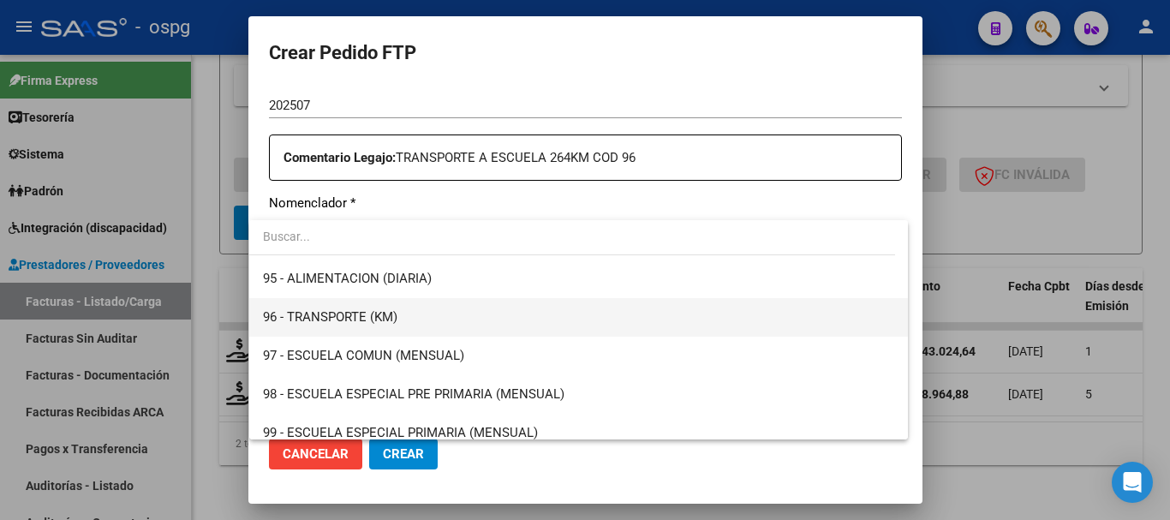
scroll to position [3636, 0]
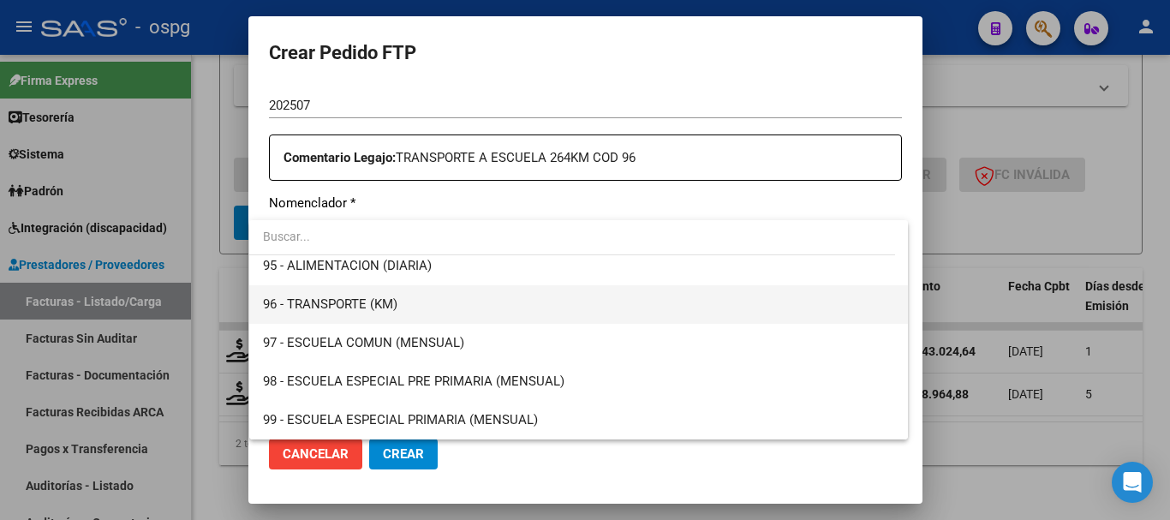
click at [525, 305] on span "96 - TRANSPORTE (KM)" at bounding box center [579, 304] width 632 height 39
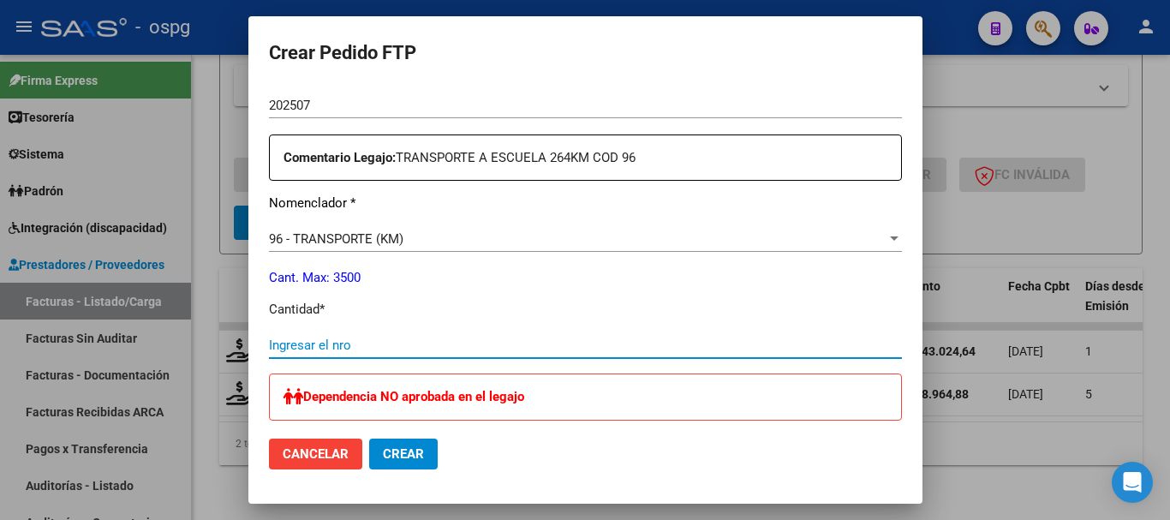
click at [424, 345] on input "Ingresar el nro" at bounding box center [585, 345] width 633 height 15
type input "264"
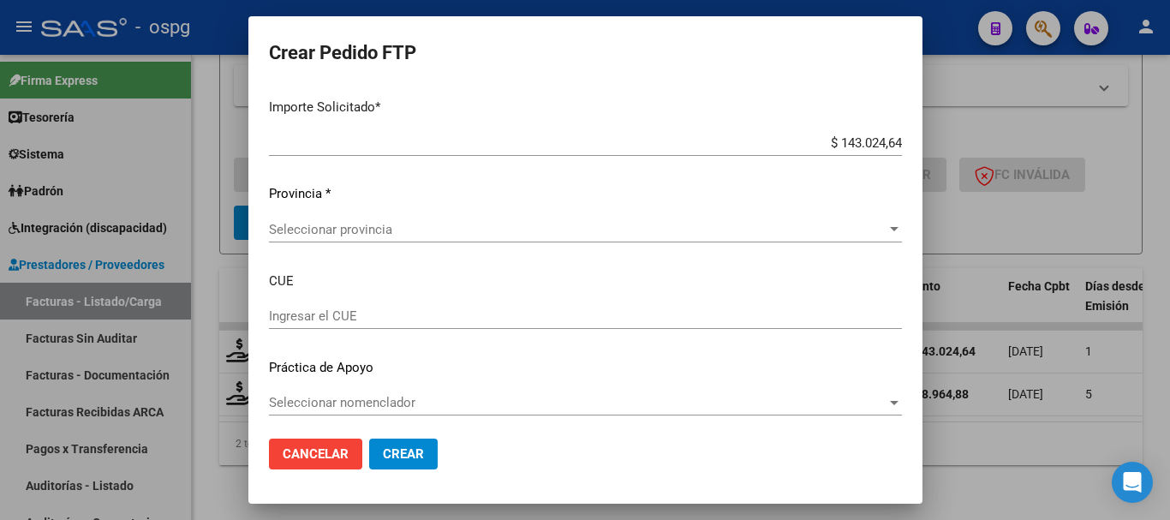
scroll to position [1096, 0]
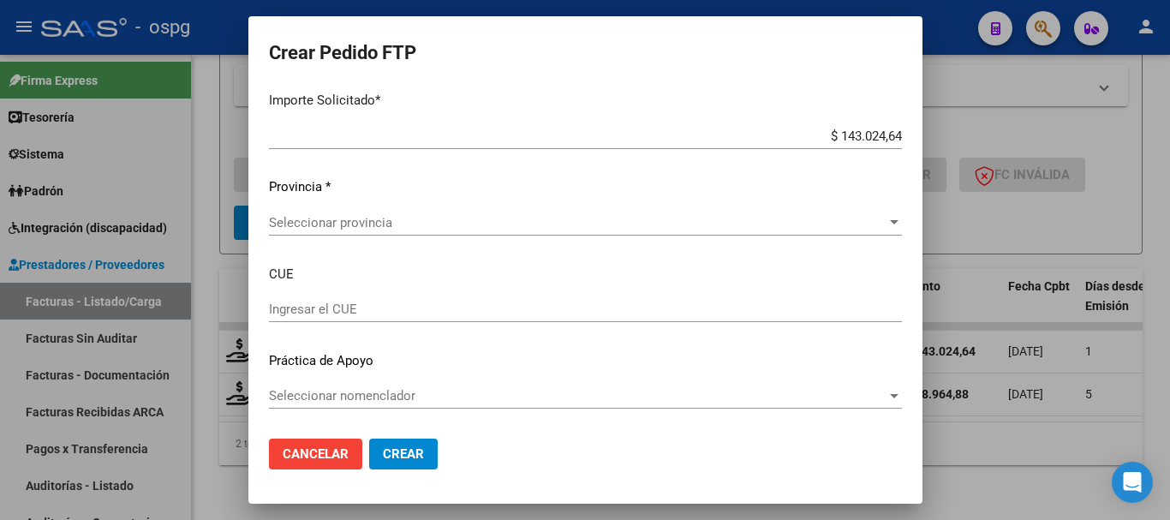
click at [381, 233] on div "Seleccionar provincia Seleccionar provincia" at bounding box center [585, 223] width 633 height 26
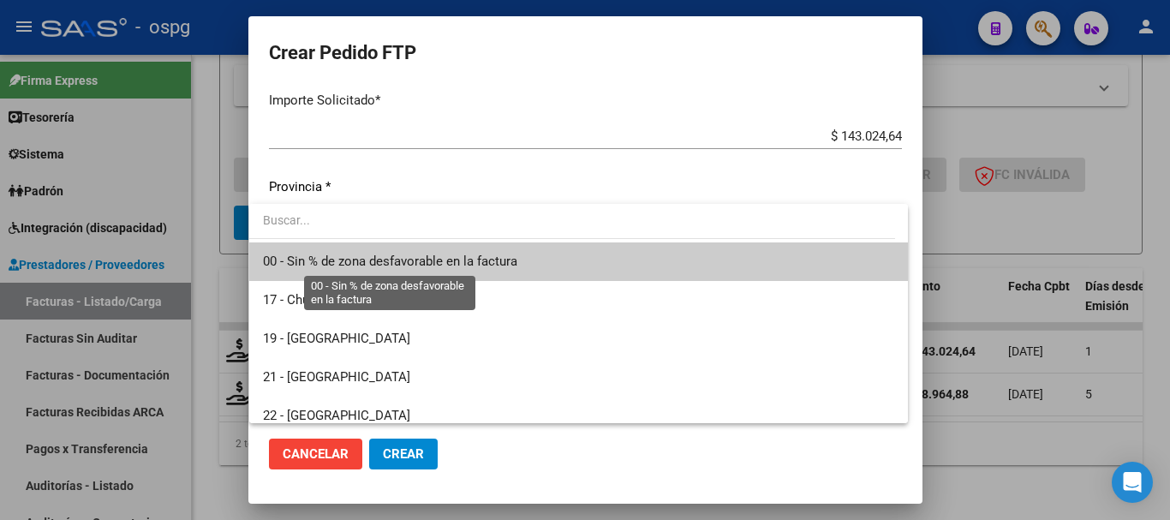
click at [392, 266] on span "00 - Sin % de zona desfavorable en la factura" at bounding box center [390, 261] width 254 height 15
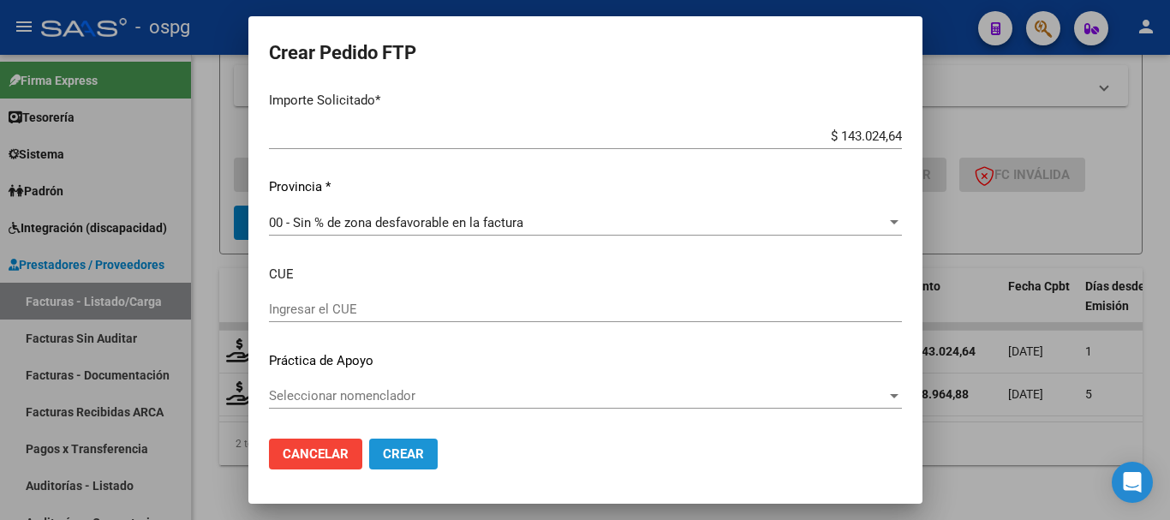
click at [398, 461] on span "Crear" at bounding box center [403, 453] width 41 height 15
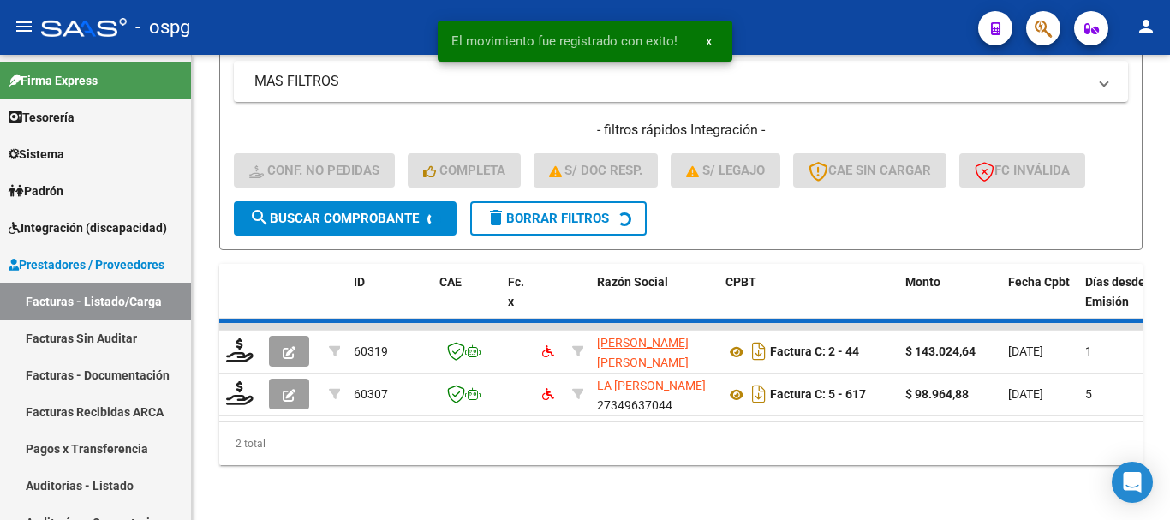
scroll to position [366, 0]
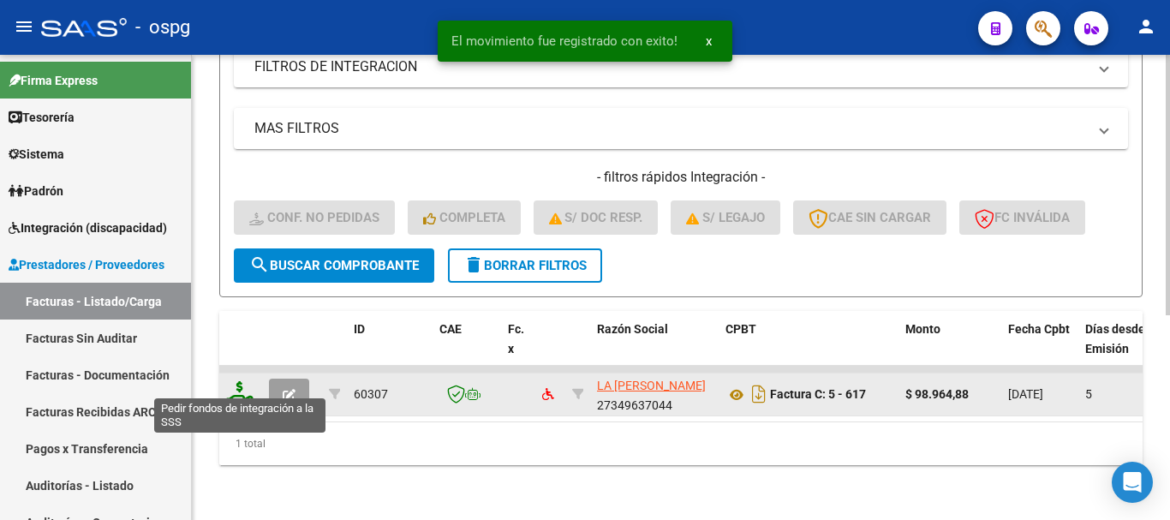
click at [244, 384] on icon at bounding box center [239, 393] width 27 height 24
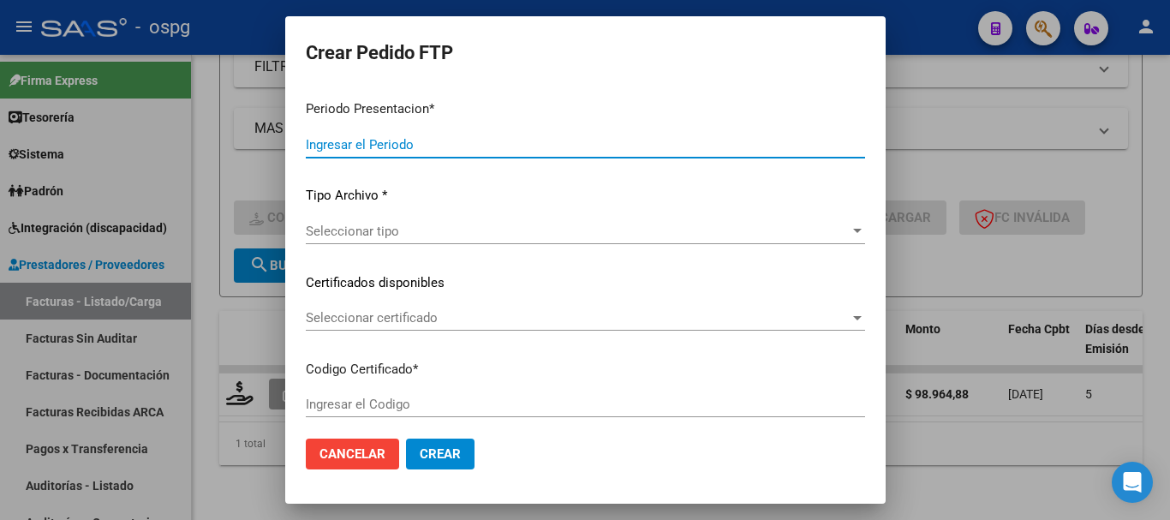
type input "202507"
type input "$ 98.964,88"
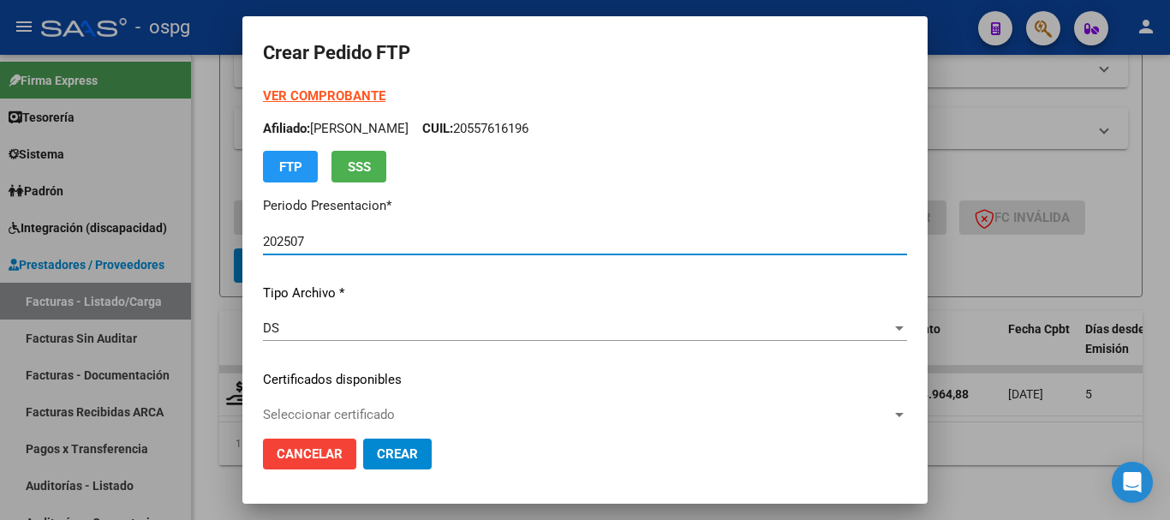
type input "8056773199"
type input "2028-07-01"
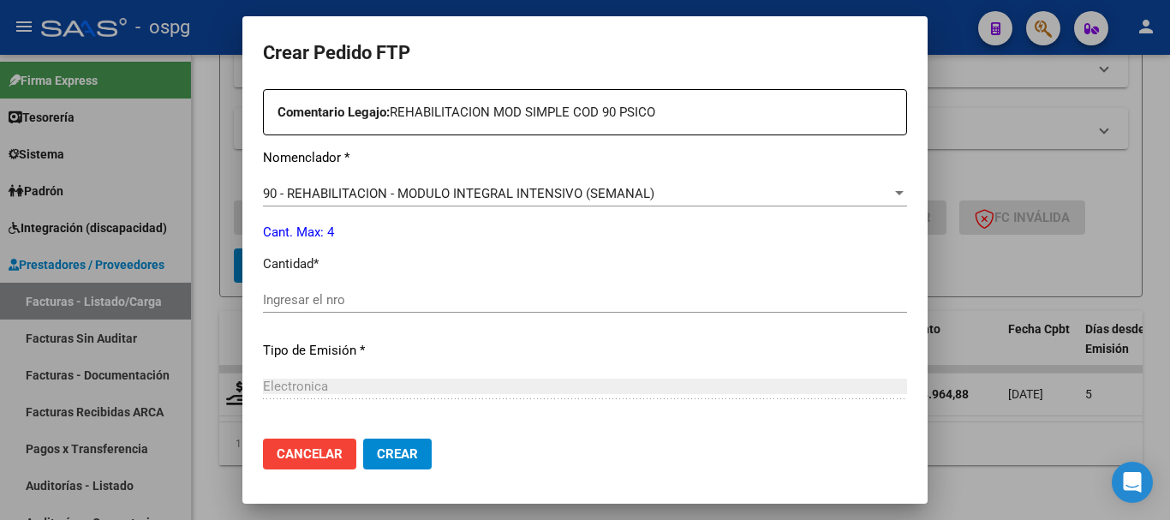
scroll to position [685, 0]
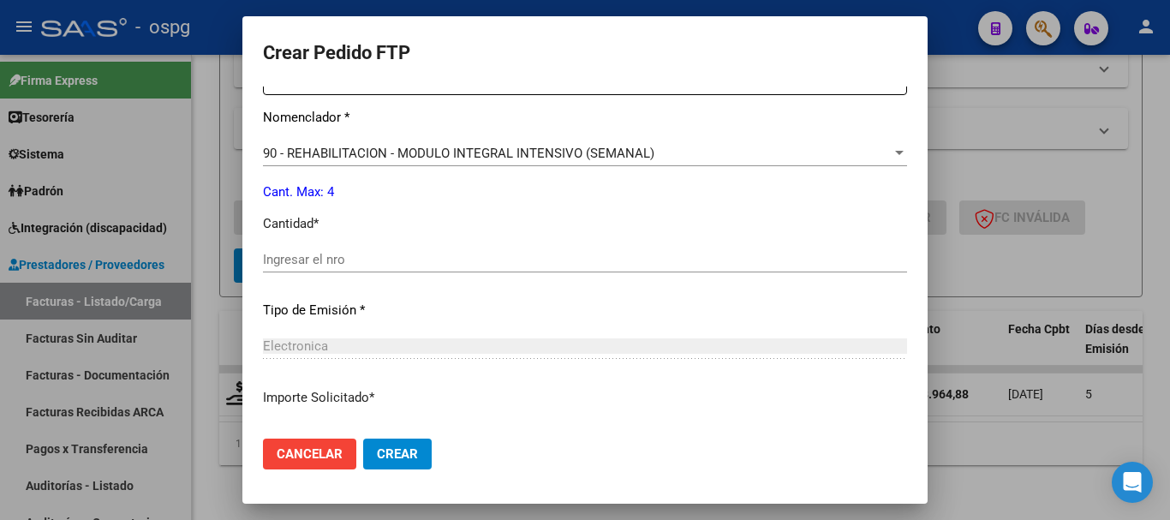
click at [632, 260] on input "Ingresar el nro" at bounding box center [585, 259] width 644 height 15
type input "4"
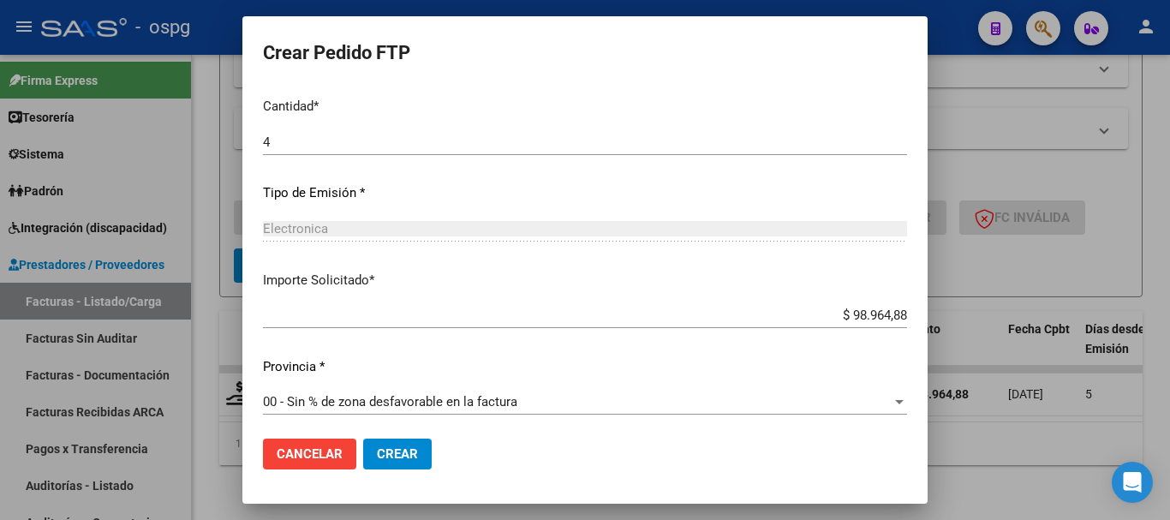
scroll to position [809, 0]
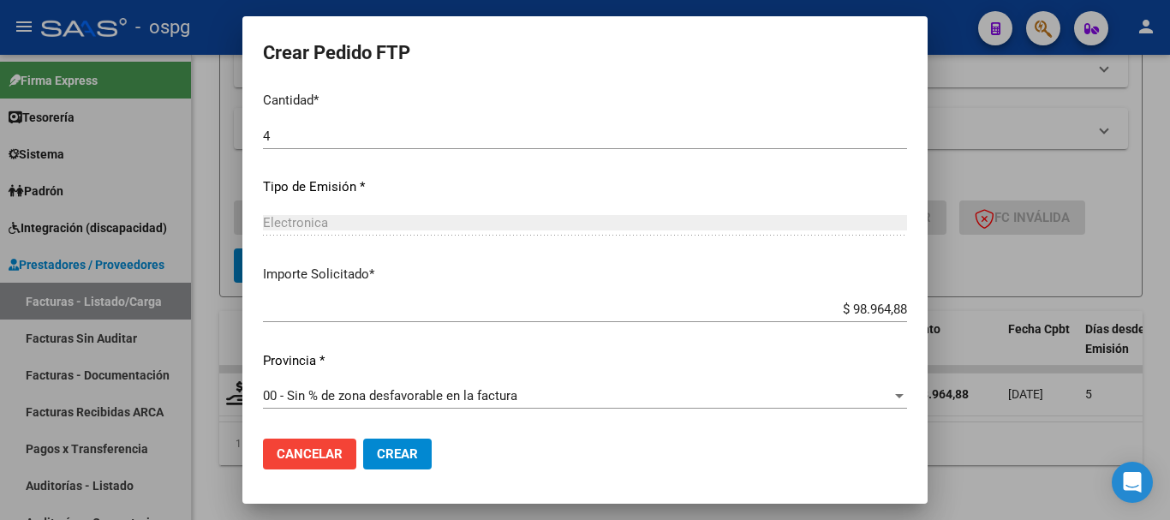
click at [414, 455] on span "Crear" at bounding box center [397, 453] width 41 height 15
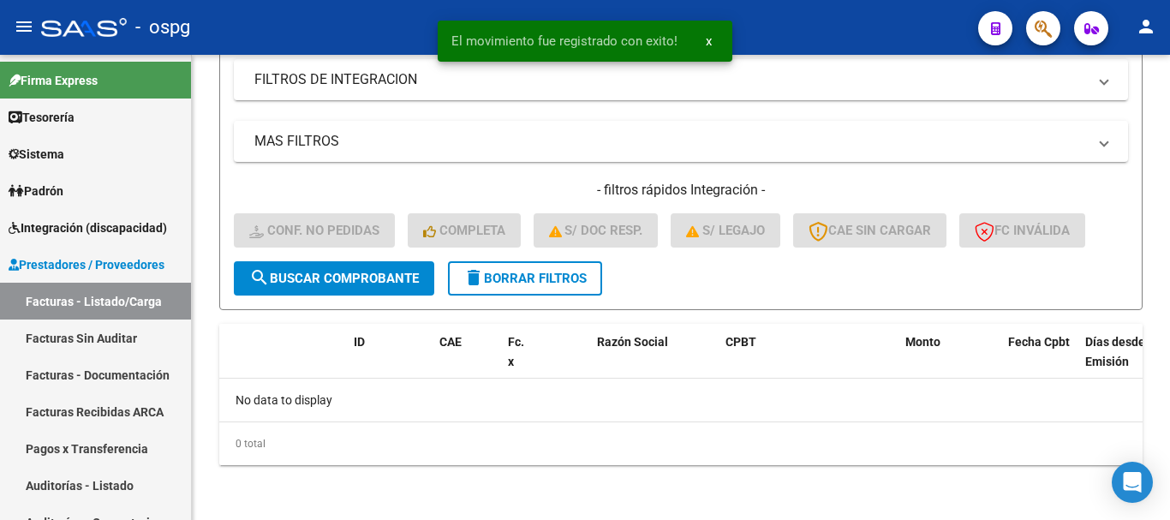
scroll to position [339, 0]
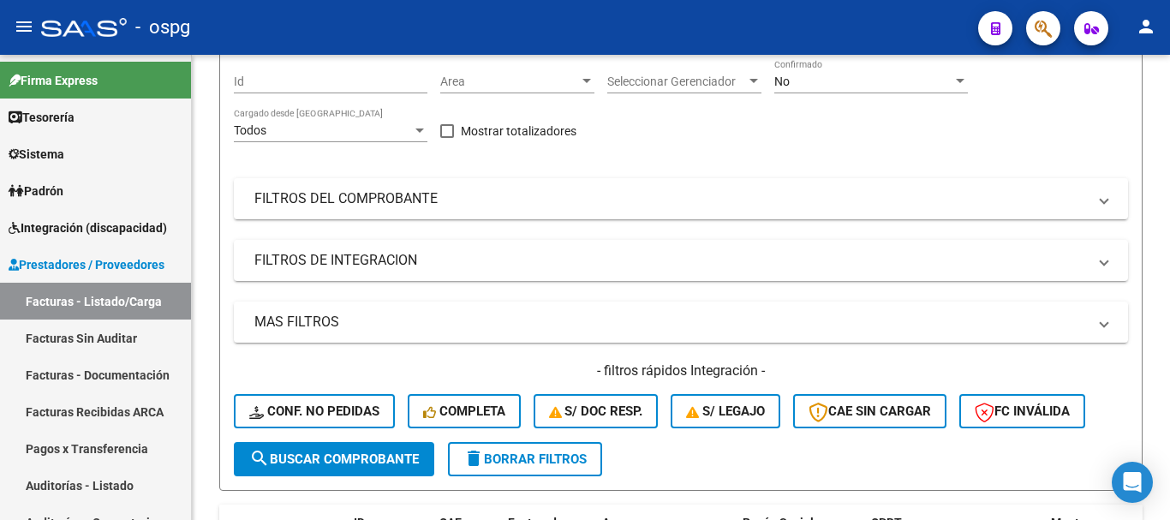
scroll to position [257, 0]
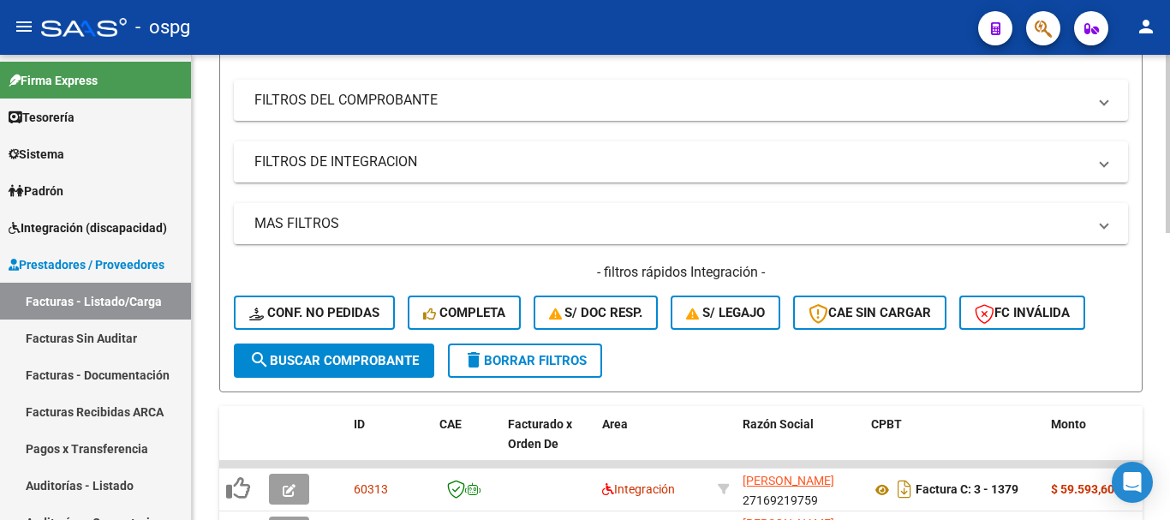
click at [536, 369] on button "delete Borrar Filtros" at bounding box center [525, 361] width 154 height 34
